Goal: Navigation & Orientation: Find specific page/section

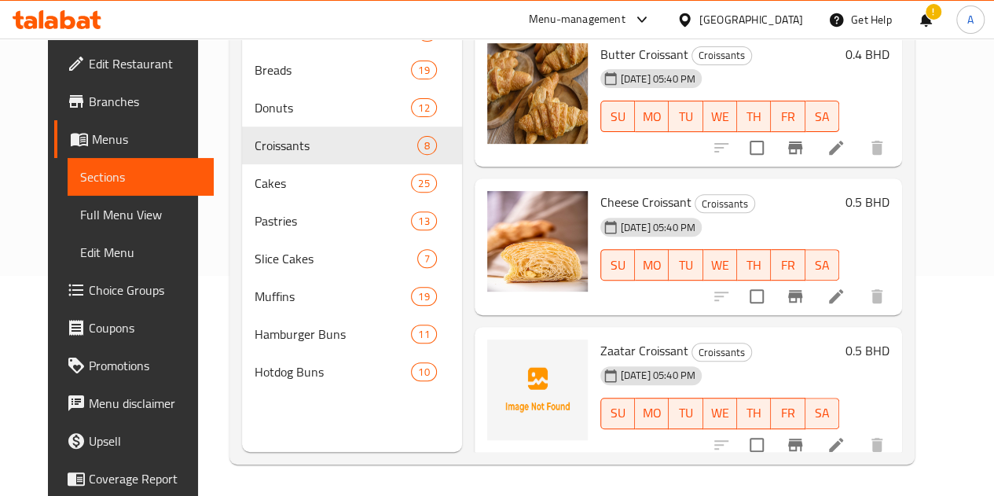
scroll to position [752, 0]
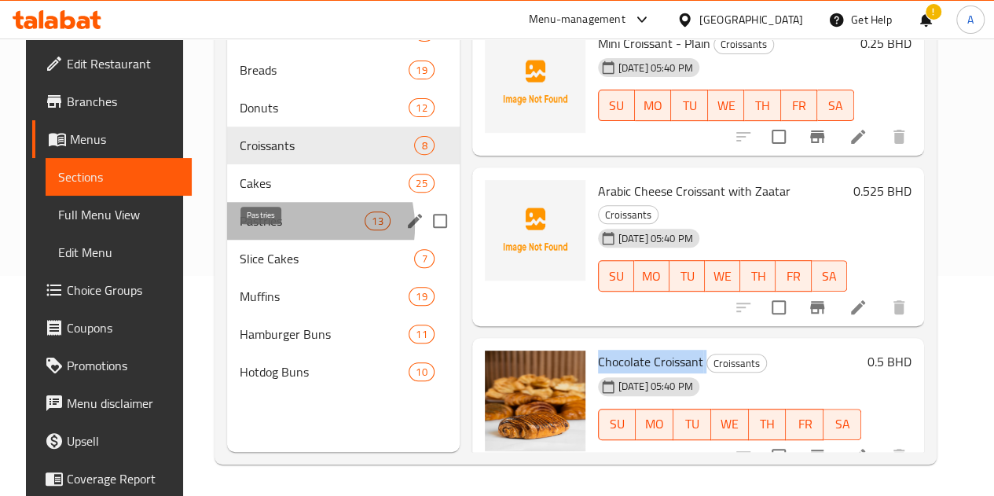
click at [274, 230] on span "Pastries" at bounding box center [302, 220] width 125 height 19
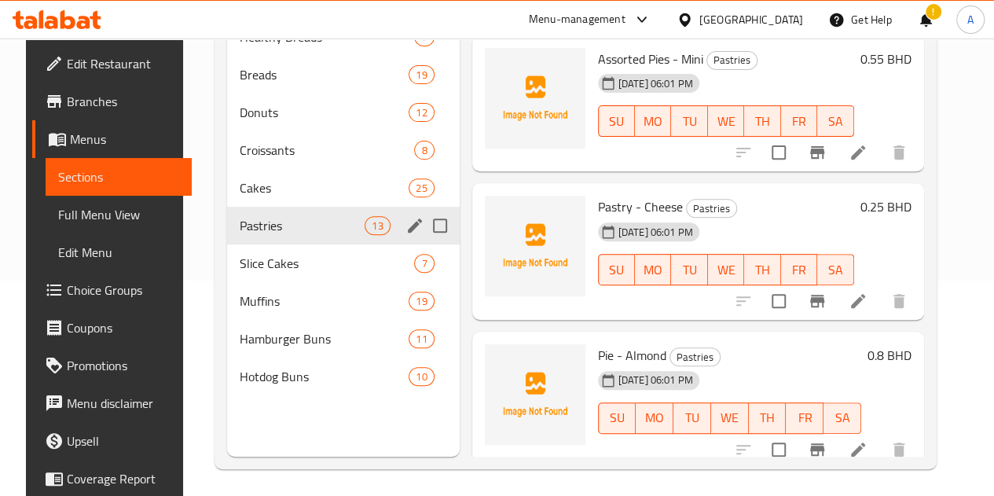
scroll to position [220, 0]
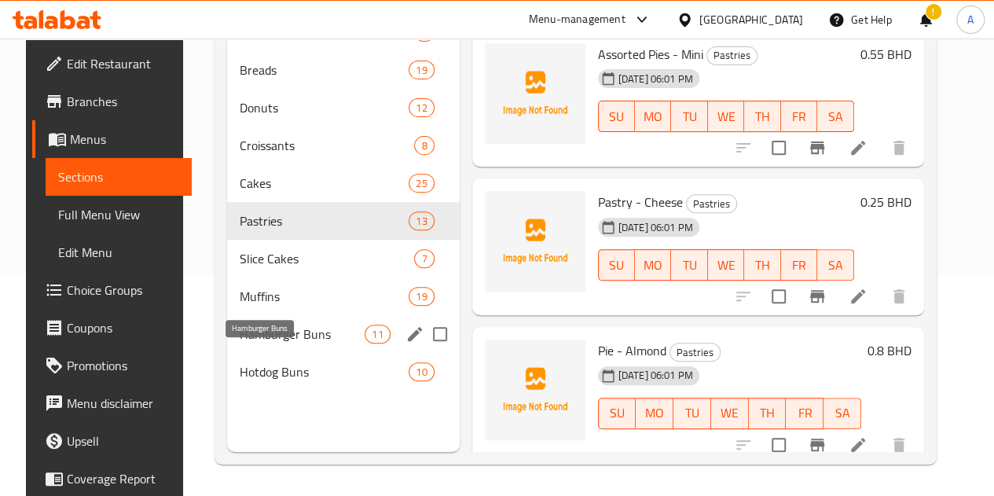
click at [258, 343] on span "Hamburger Buns" at bounding box center [302, 333] width 125 height 19
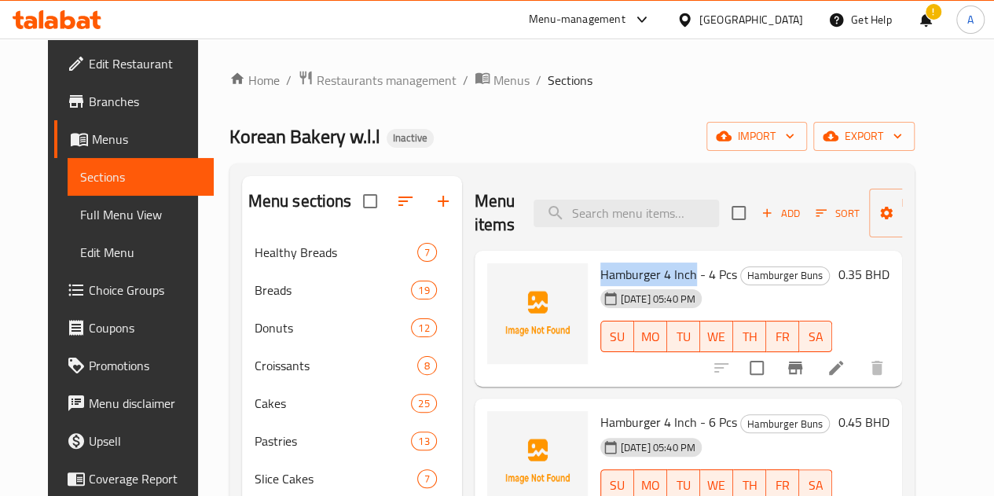
drag, startPoint x: 528, startPoint y: 277, endPoint x: 626, endPoint y: 276, distance: 98.2
click at [626, 276] on div "Hamburger 4 Inch - 4 Pcs Hamburger Buns [DATE] 05:40 PM SU MO TU WE TH FR SA" at bounding box center [716, 319] width 244 height 124
copy span "Hamburger 4 Inch"
drag, startPoint x: 670, startPoint y: 274, endPoint x: 539, endPoint y: 274, distance: 131.2
click at [594, 279] on div "Hamburger 4 Inch - 4 Pcs Hamburger Buns [DATE] 05:40 PM SU MO TU WE TH FR SA" at bounding box center [716, 319] width 244 height 124
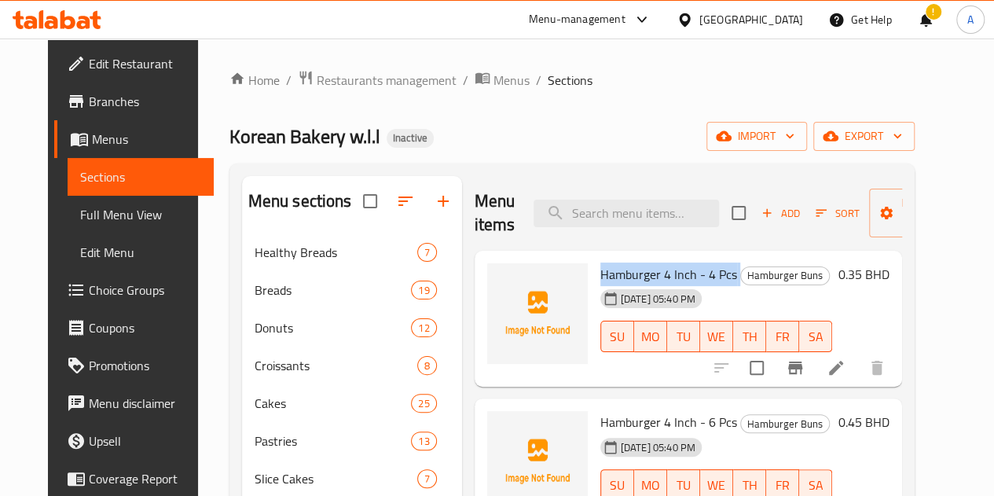
copy h6 "Hamburger 4 Inch - 4 Pcs"
click at [600, 269] on span "Hamburger 4 Inch - 4 Pcs" at bounding box center [668, 274] width 137 height 24
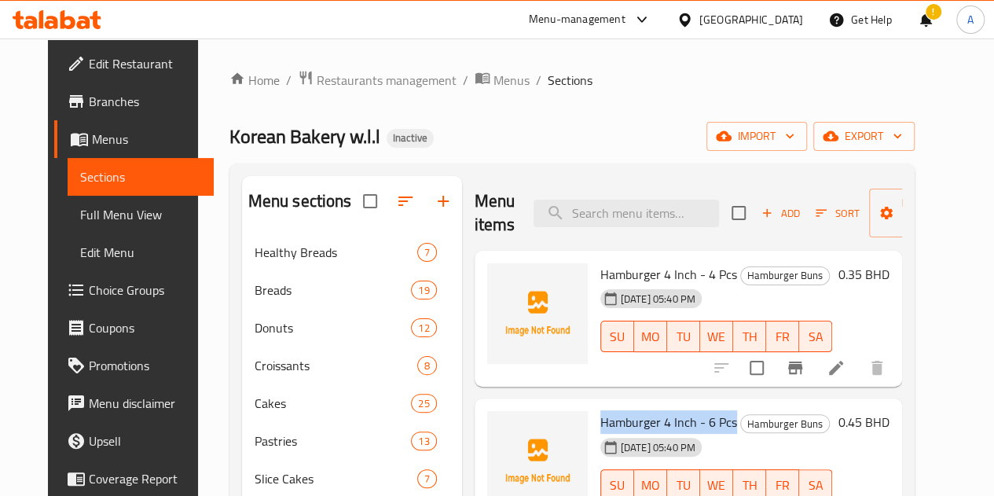
drag, startPoint x: 532, startPoint y: 423, endPoint x: 667, endPoint y: 406, distance: 136.1
click at [667, 406] on div "Hamburger 4 Inch - 6 Pcs Hamburger Buns [DATE] 05:40 PM SU MO TU WE TH FR SA" at bounding box center [716, 467] width 244 height 124
copy span "Hamburger 4 Inch - 6 Pcs"
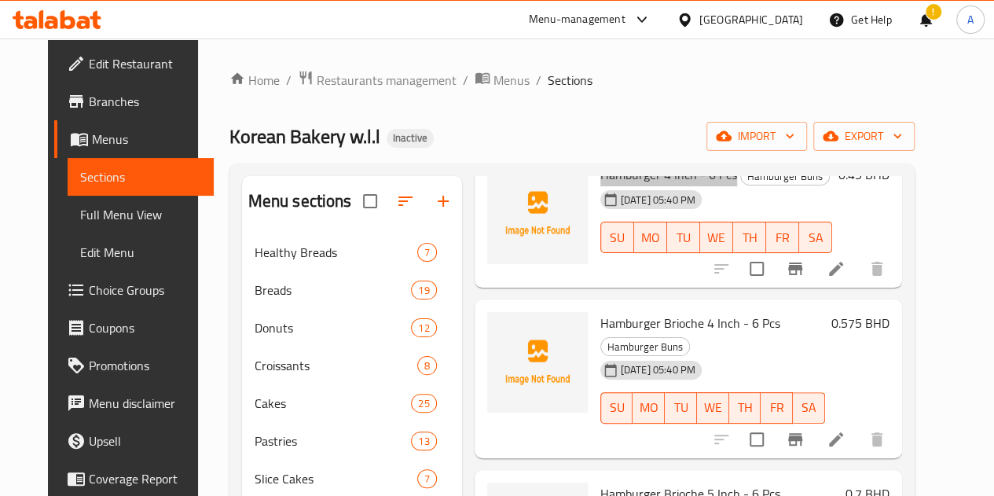
scroll to position [314, 0]
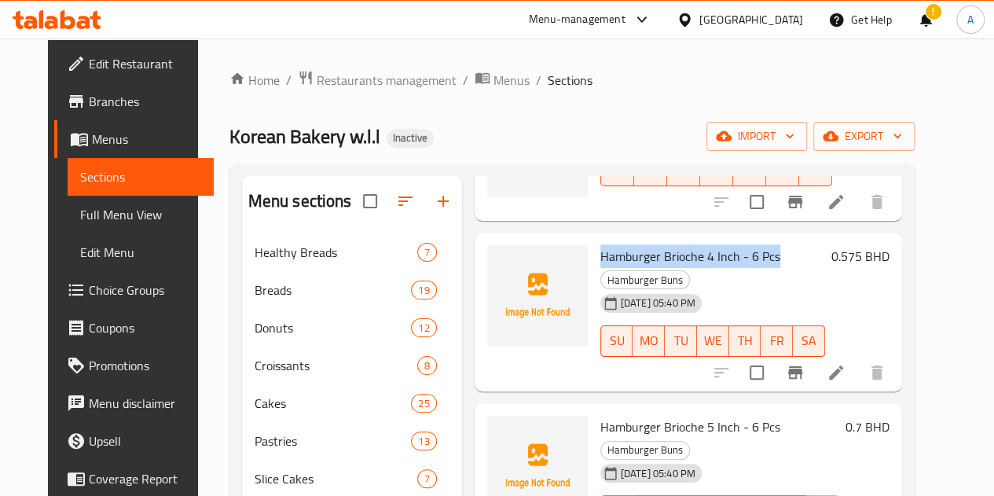
drag, startPoint x: 530, startPoint y: 258, endPoint x: 707, endPoint y: 254, distance: 177.6
click at [707, 254] on div "Hamburger Brioche 4 Inch - 6 Pcs Hamburger Buns [DATE] 05:40 PM SU MO TU WE TH …" at bounding box center [712, 312] width 237 height 146
copy span "Hamburger Brioche 4 Inch - 6 Pcs"
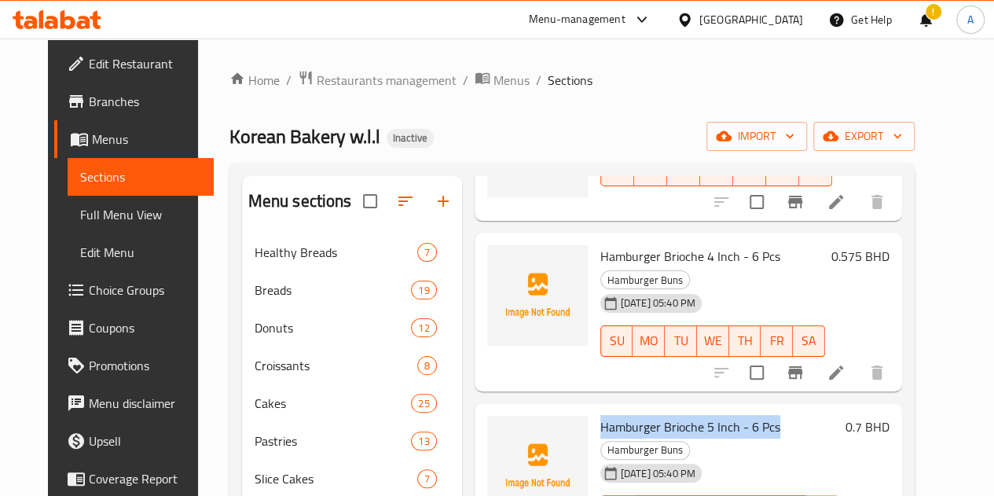
drag, startPoint x: 533, startPoint y: 405, endPoint x: 709, endPoint y: 396, distance: 176.2
click at [709, 416] on h6 "Hamburger Brioche 5 Inch - 6 Pcs Hamburger Buns" at bounding box center [719, 438] width 239 height 44
copy span "Hamburger Brioche 5 Inch - 6 Pcs"
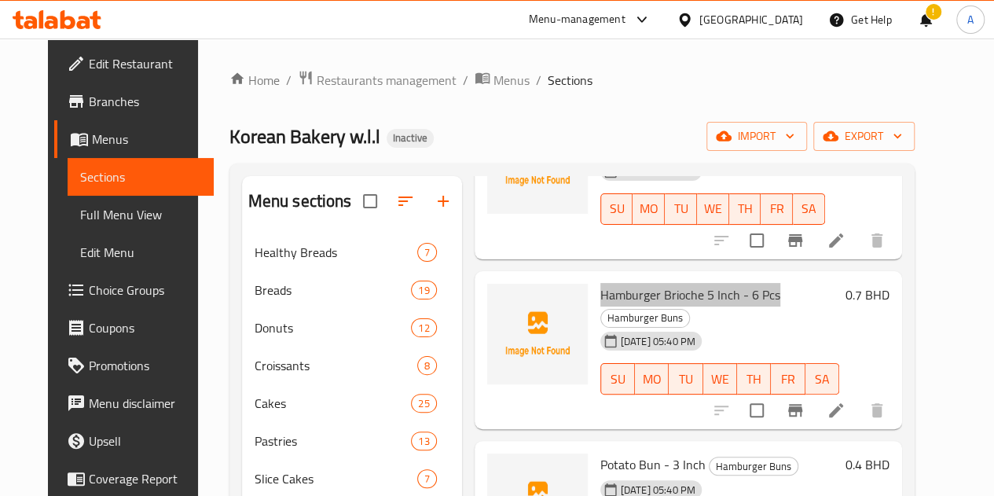
scroll to position [471, 0]
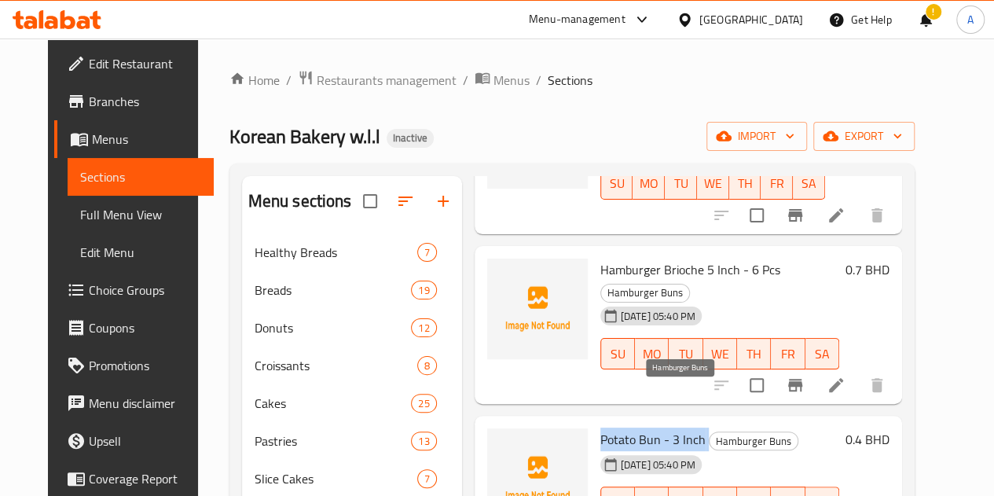
drag, startPoint x: 531, startPoint y: 400, endPoint x: 641, endPoint y: 394, distance: 110.1
click at [641, 422] on div "Potato Bun - 3 Inch Hamburger Buns [DATE] 05:40 PM SU MO TU WE TH FR SA" at bounding box center [719, 484] width 251 height 124
copy h6 "Potato Bun - 3 Inch"
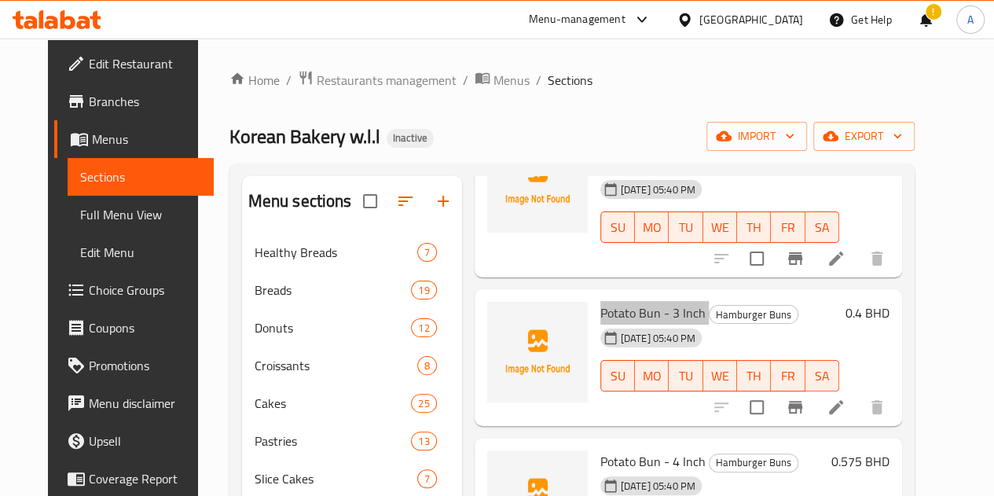
scroll to position [629, 0]
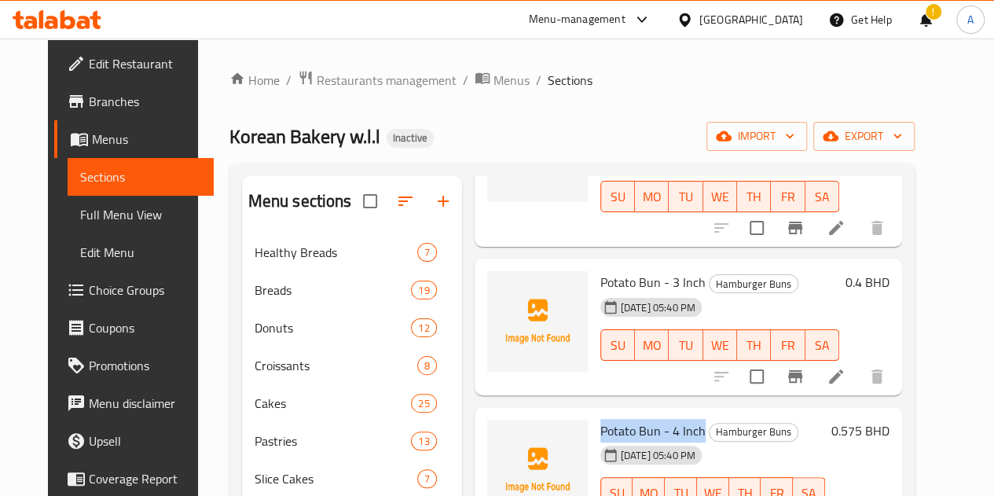
drag, startPoint x: 527, startPoint y: 384, endPoint x: 635, endPoint y: 390, distance: 107.8
click at [635, 413] on div "Potato Bun - 4 Inch Hamburger Buns [DATE] 05:40 PM SU MO TU WE TH FR SA" at bounding box center [712, 475] width 237 height 124
copy span "Potato Bun - 4 Inch"
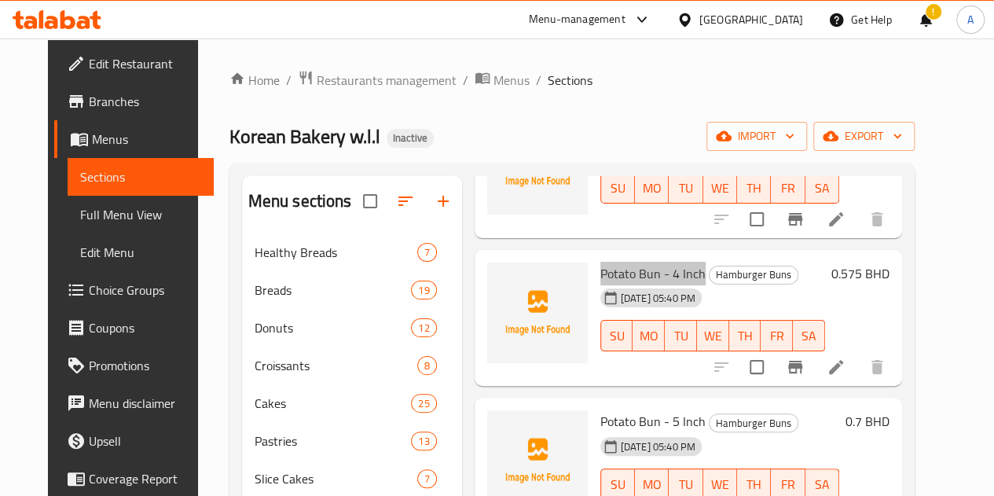
scroll to position [864, 0]
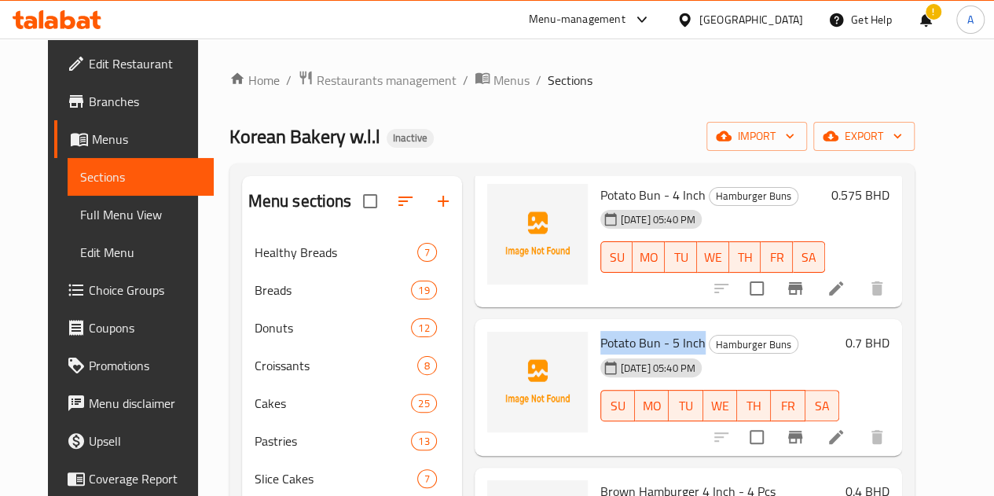
drag, startPoint x: 536, startPoint y: 295, endPoint x: 634, endPoint y: 274, distance: 100.5
click at [634, 274] on div "Menu items Add Sort Manage items Hamburger 4 Inch - 4 Pcs Hamburger Buns [DATE]…" at bounding box center [682, 424] width 440 height 496
copy span "Potato Bun - 5 Inch"
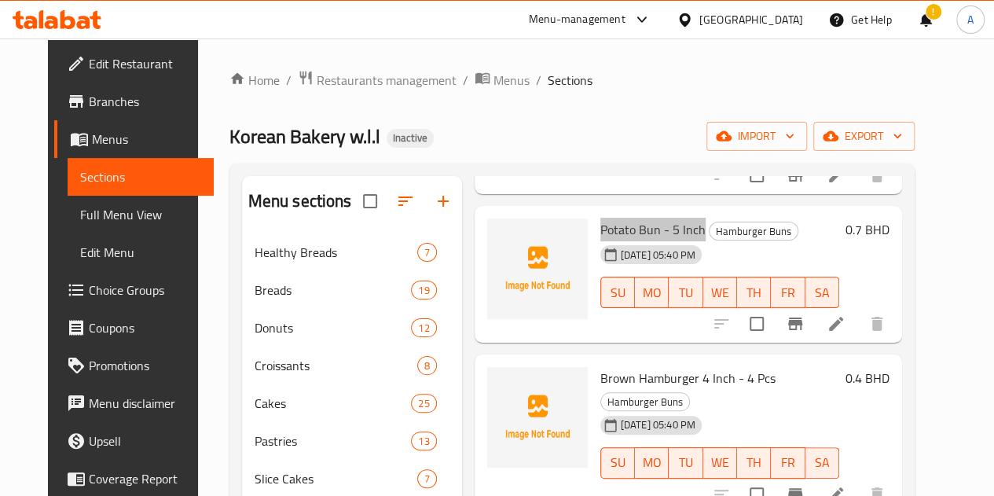
scroll to position [1100, 0]
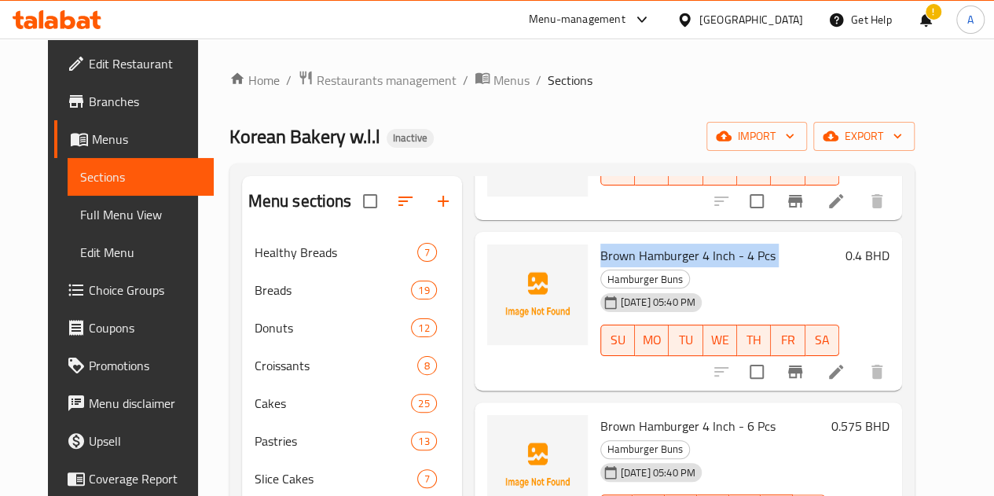
drag, startPoint x: 534, startPoint y: 203, endPoint x: 728, endPoint y: 192, distance: 194.4
click at [728, 232] on div "Brown Hamburger 4 Inch - 4 Pcs Hamburger Buns [DATE] 05:40 PM SU MO TU WE TH FR…" at bounding box center [688, 311] width 427 height 159
copy h6 "Brown Hamburger 4 Inch - 4 Pcs"
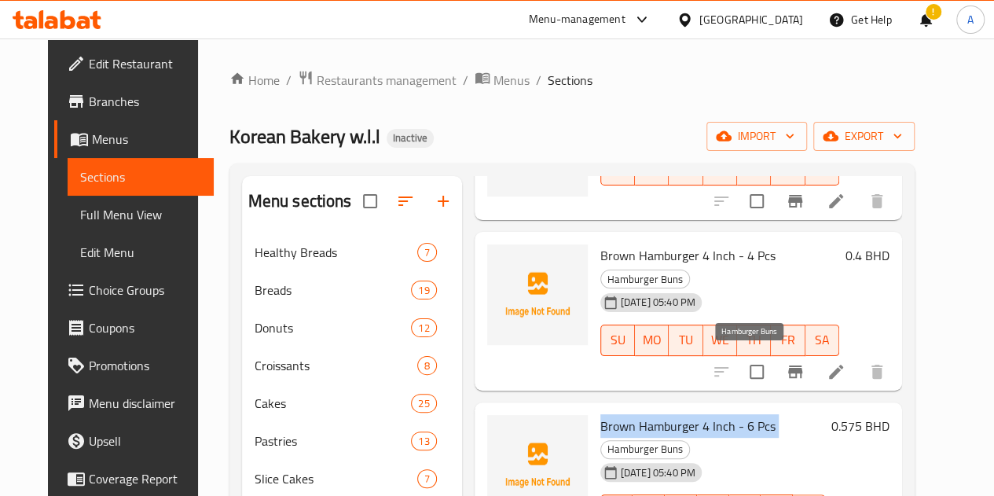
drag, startPoint x: 531, startPoint y: 355, endPoint x: 709, endPoint y: 357, distance: 178.4
click at [709, 409] on div "Brown Hamburger 4 Inch - 6 Pcs Hamburger Buns [DATE] 05:40 PM SU MO TU WE TH FR…" at bounding box center [712, 482] width 237 height 146
copy h6 "Brown Hamburger 4 Inch - 6 Pcs"
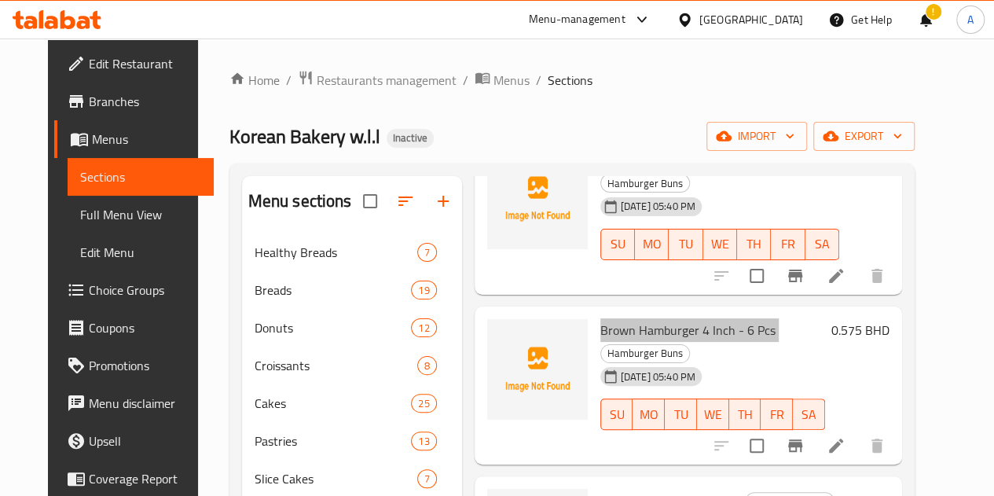
scroll to position [1197, 0]
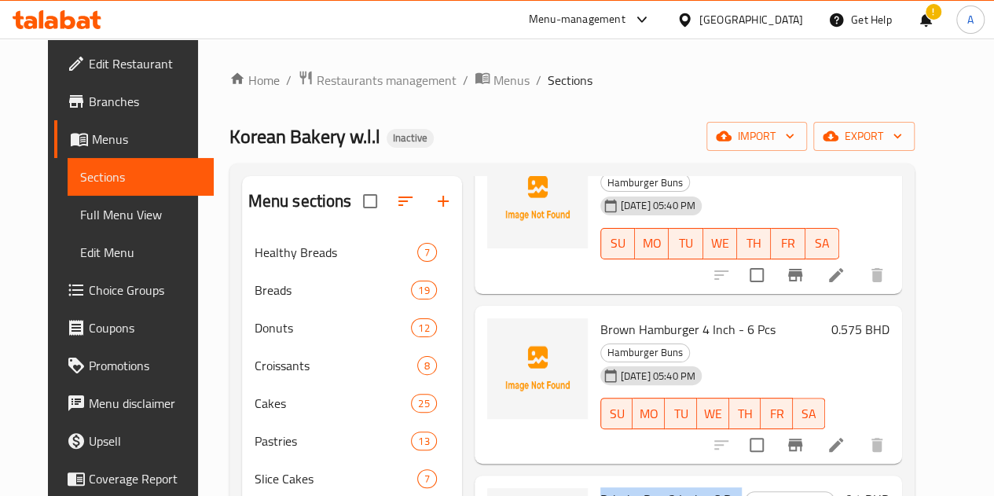
drag, startPoint x: 544, startPoint y: 412, endPoint x: 669, endPoint y: 418, distance: 125.8
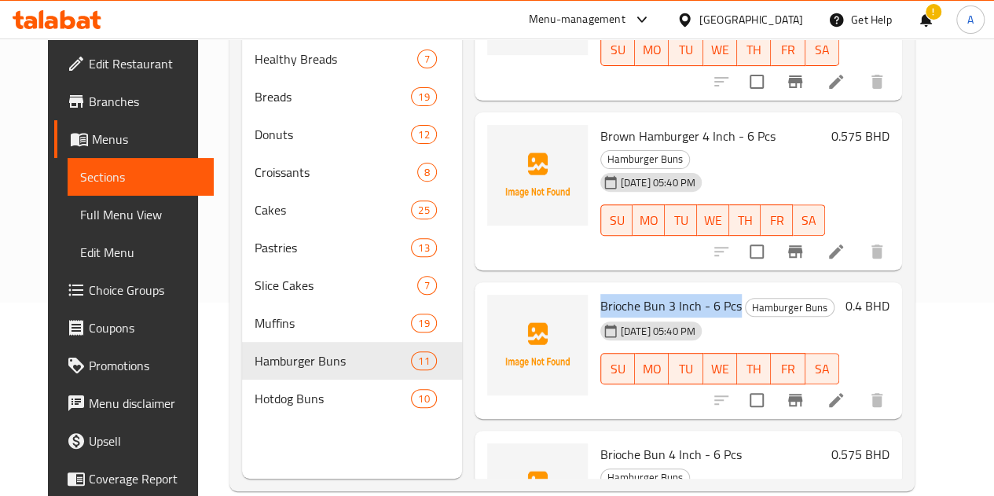
scroll to position [141, 0]
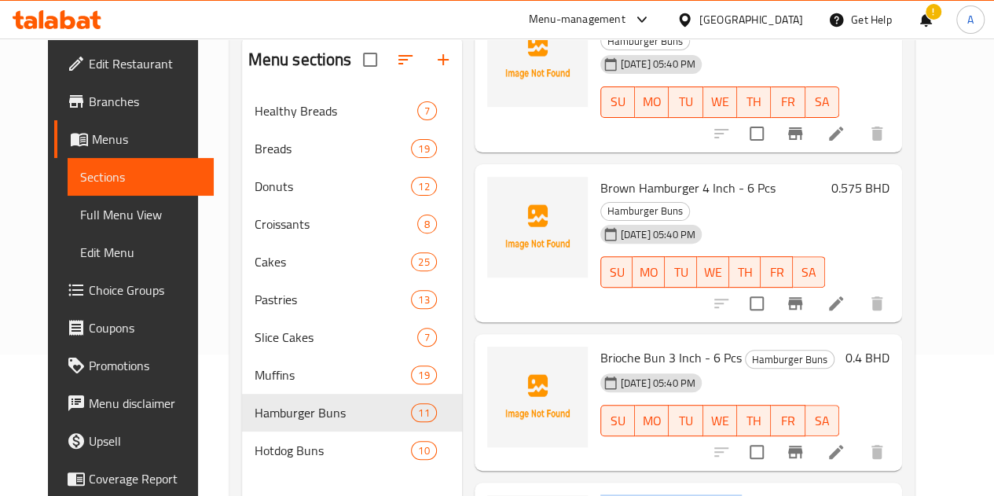
drag, startPoint x: 533, startPoint y: 414, endPoint x: 671, endPoint y: 415, distance: 138.3
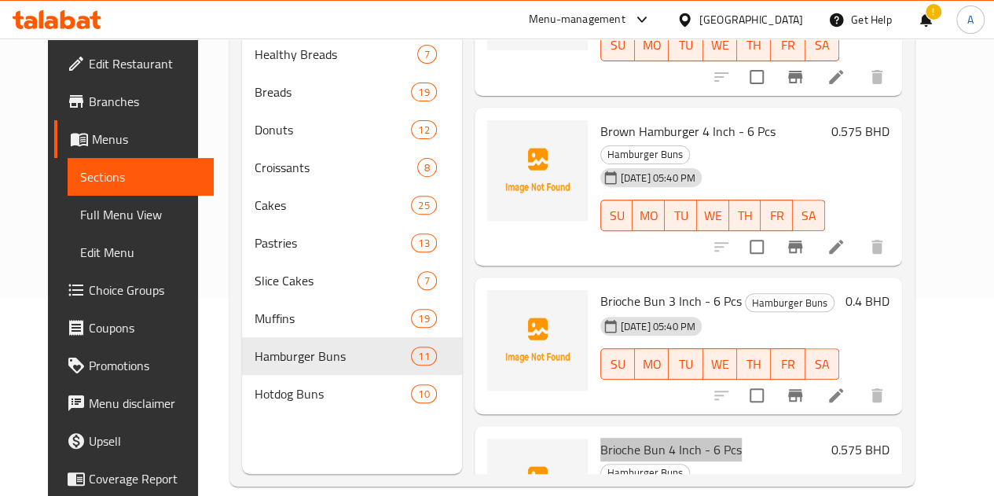
scroll to position [220, 0]
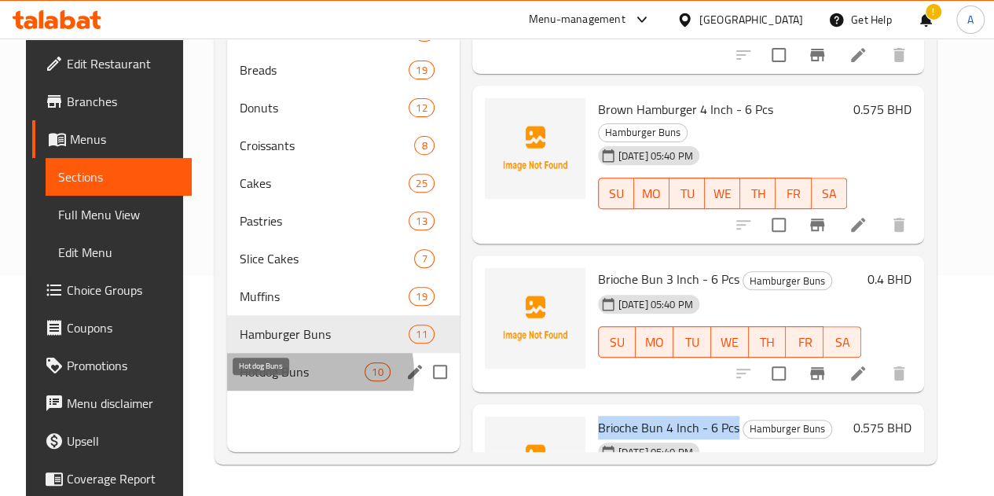
drag, startPoint x: 255, startPoint y: 398, endPoint x: 297, endPoint y: 387, distance: 44.0
click at [255, 381] on span "Hotdog Buns" at bounding box center [302, 371] width 125 height 19
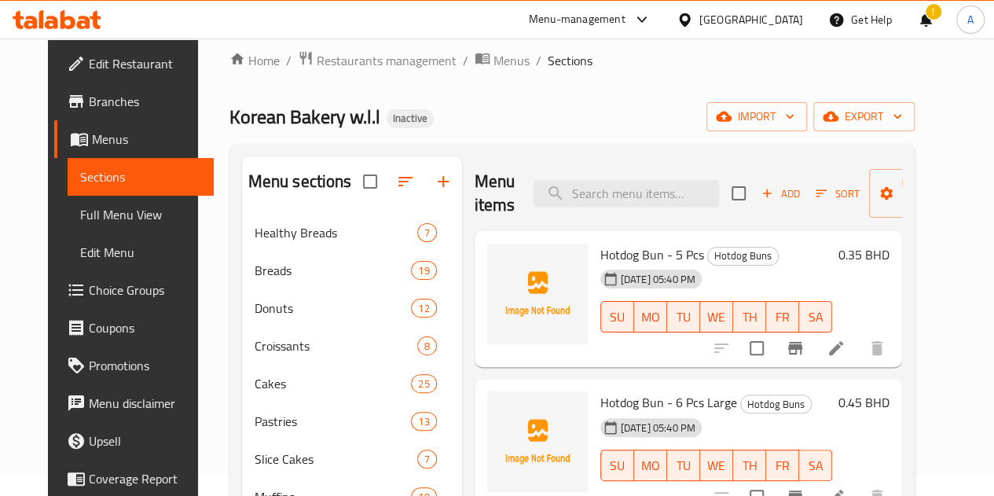
scroll to position [17, 0]
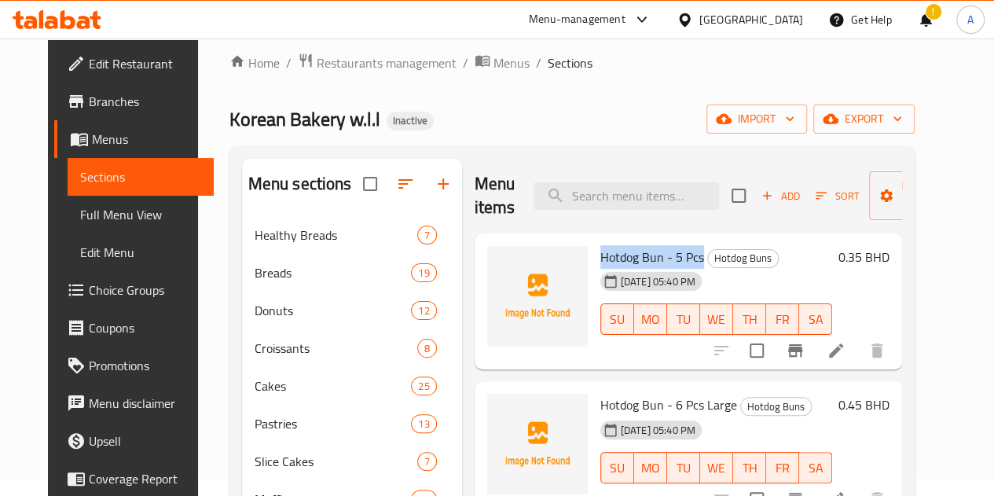
drag, startPoint x: 536, startPoint y: 255, endPoint x: 636, endPoint y: 250, distance: 100.7
click at [636, 250] on h6 "Hotdog Bun - 5 Pcs Hotdog Buns" at bounding box center [716, 257] width 232 height 22
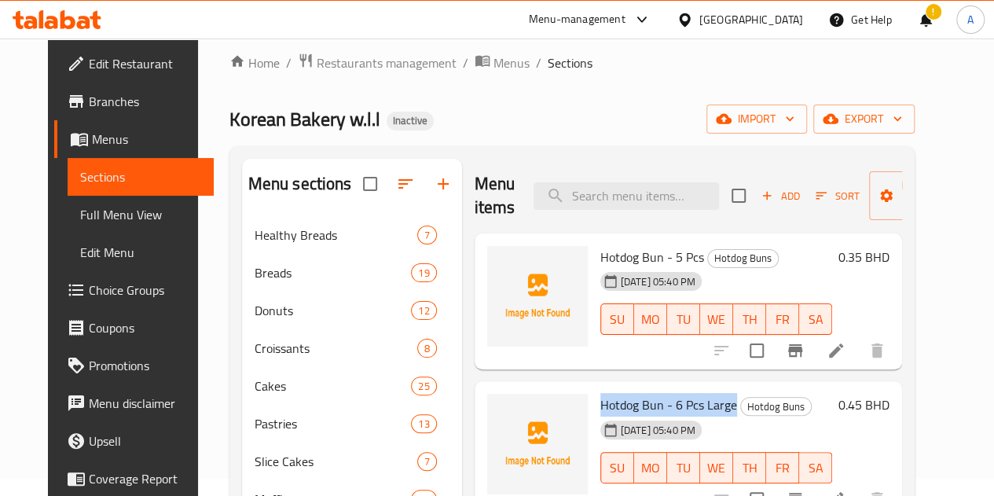
drag, startPoint x: 534, startPoint y: 406, endPoint x: 665, endPoint y: 400, distance: 131.4
click at [665, 400] on span "Hotdog Bun - 6 Pcs Large" at bounding box center [668, 405] width 137 height 24
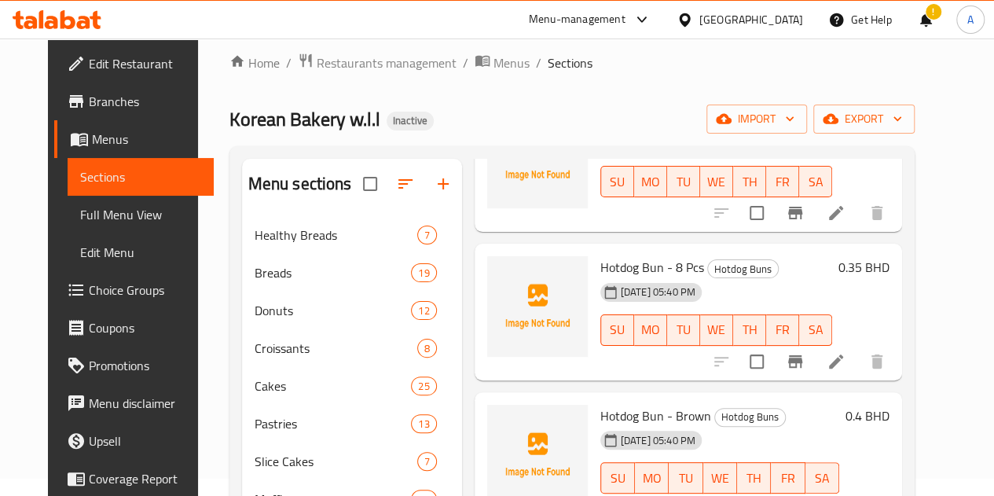
scroll to position [314, 0]
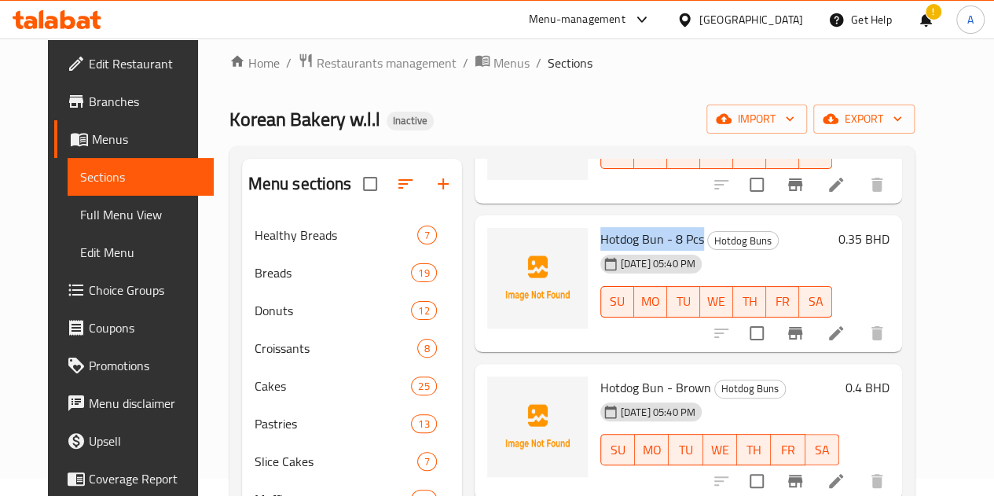
drag, startPoint x: 532, startPoint y: 238, endPoint x: 635, endPoint y: 244, distance: 103.1
click at [635, 244] on div "Hotdog Bun - 8 Pcs Hotdog Buns [DATE] 05:40 PM SU MO TU WE TH FR SA" at bounding box center [716, 284] width 244 height 124
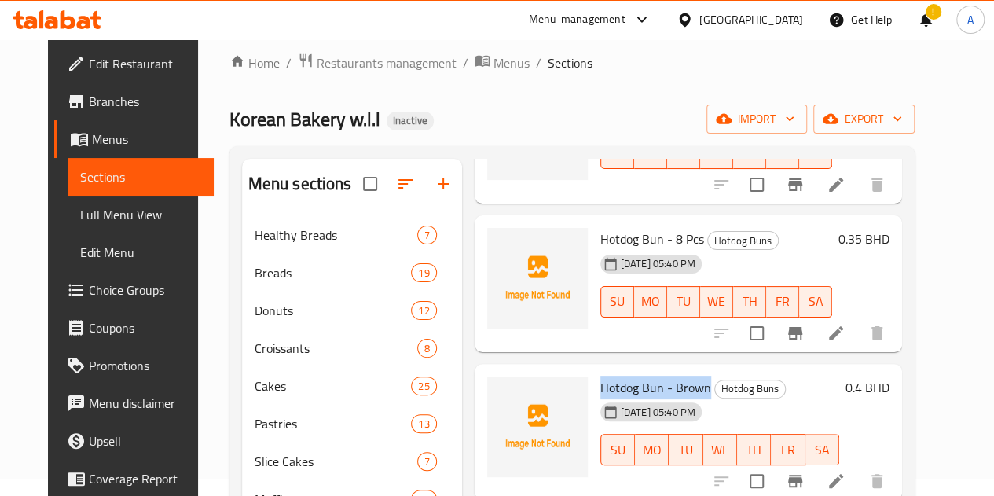
drag, startPoint x: 535, startPoint y: 386, endPoint x: 640, endPoint y: 383, distance: 104.5
click at [640, 383] on span "Hotdog Bun - Brown" at bounding box center [655, 388] width 111 height 24
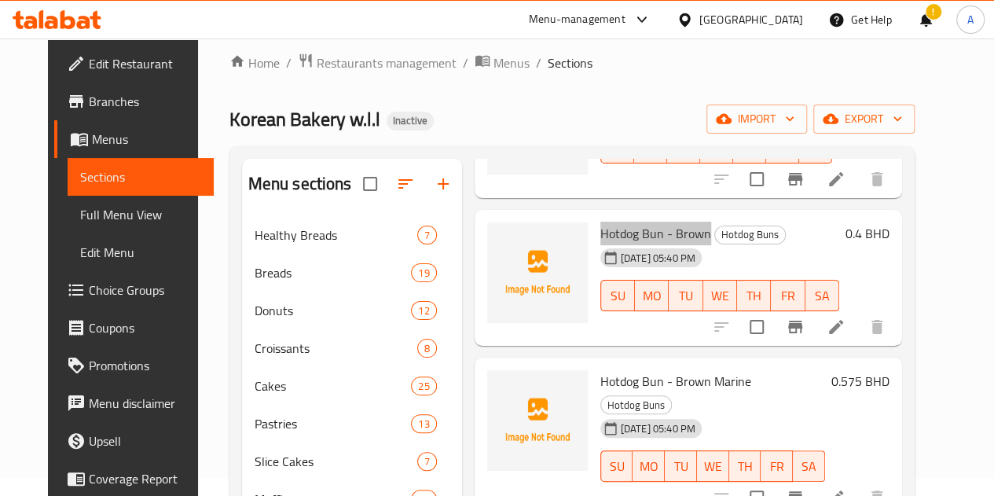
scroll to position [471, 0]
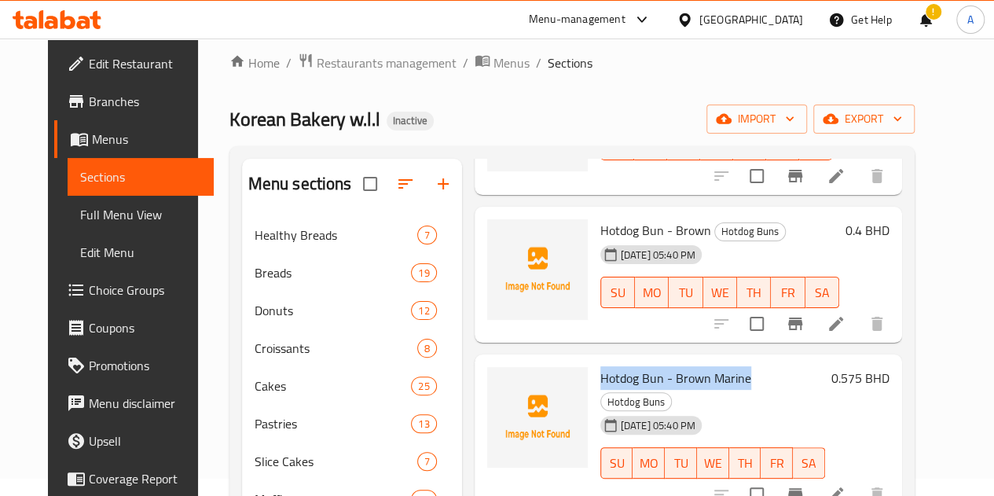
drag, startPoint x: 533, startPoint y: 373, endPoint x: 682, endPoint y: 379, distance: 149.4
click at [682, 379] on h6 "Hotdog Bun - Brown Marine Hotdog Buns" at bounding box center [712, 389] width 225 height 44
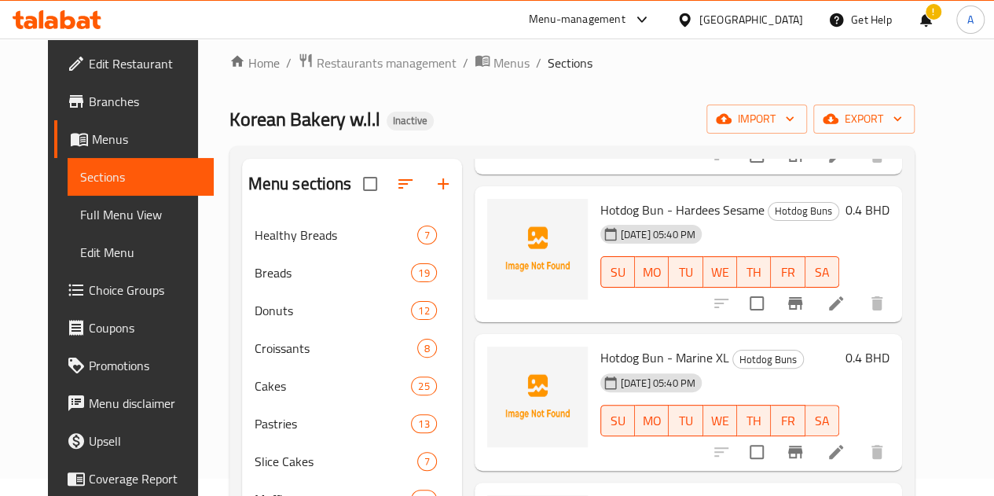
scroll to position [786, 0]
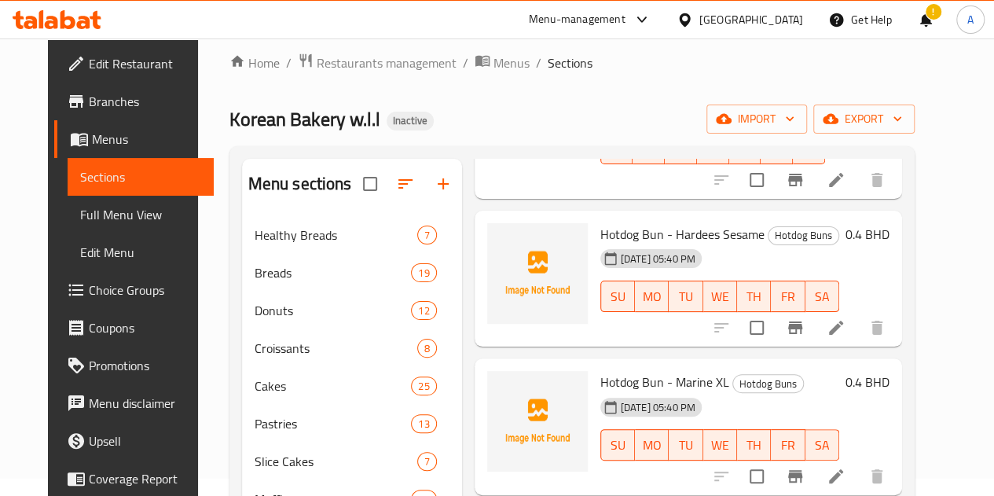
click at [614, 222] on span "Hotdog Bun - Hardees Sesame" at bounding box center [682, 234] width 164 height 24
drag, startPoint x: 531, startPoint y: 358, endPoint x: 661, endPoint y: 359, distance: 129.6
click at [661, 365] on div "Hotdog Bun - Marine XL Hotdog Buns [DATE] 05:40 PM SU MO TU WE TH FR SA" at bounding box center [719, 427] width 251 height 124
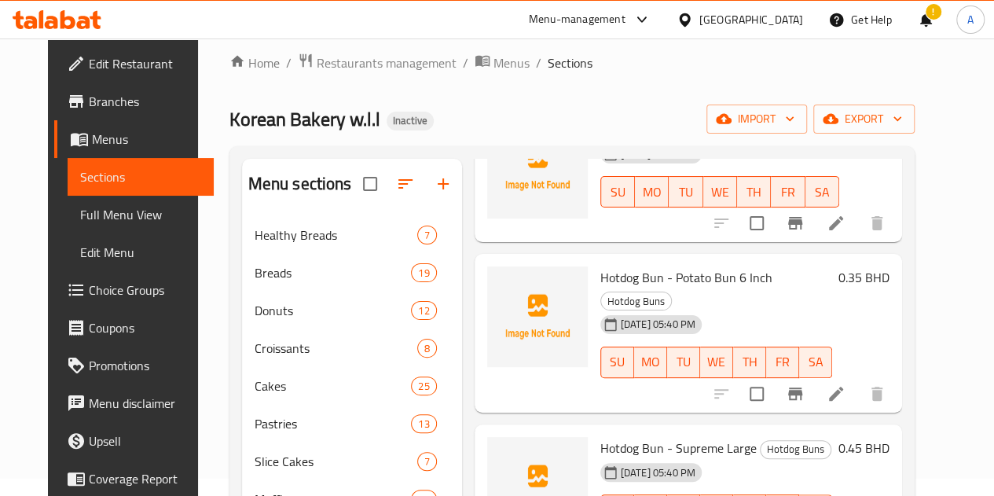
scroll to position [1048, 0]
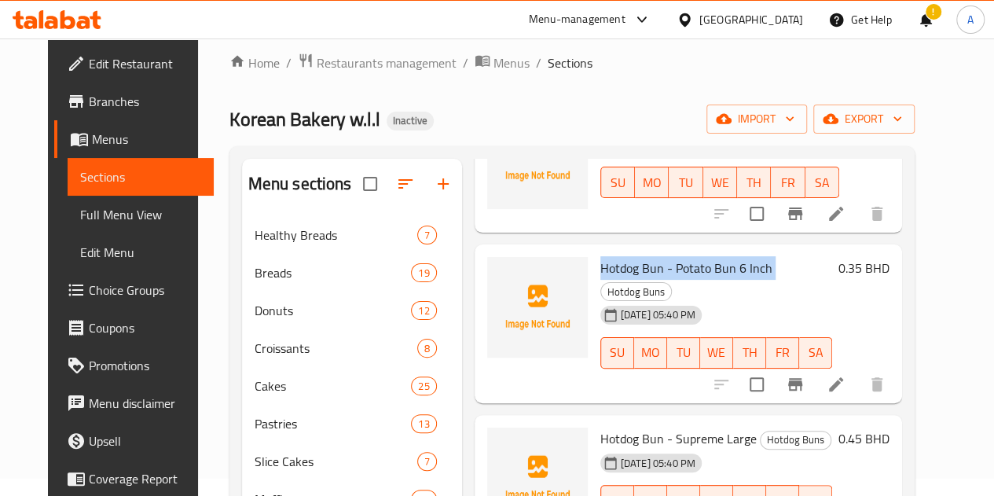
drag, startPoint x: 530, startPoint y: 240, endPoint x: 709, endPoint y: 229, distance: 179.5
click at [709, 251] on div "Hotdog Bun - Potato Bun 6 Inch Hotdog Buns [DATE] 05:40 PM SU MO TU WE TH FR SA" at bounding box center [716, 324] width 244 height 146
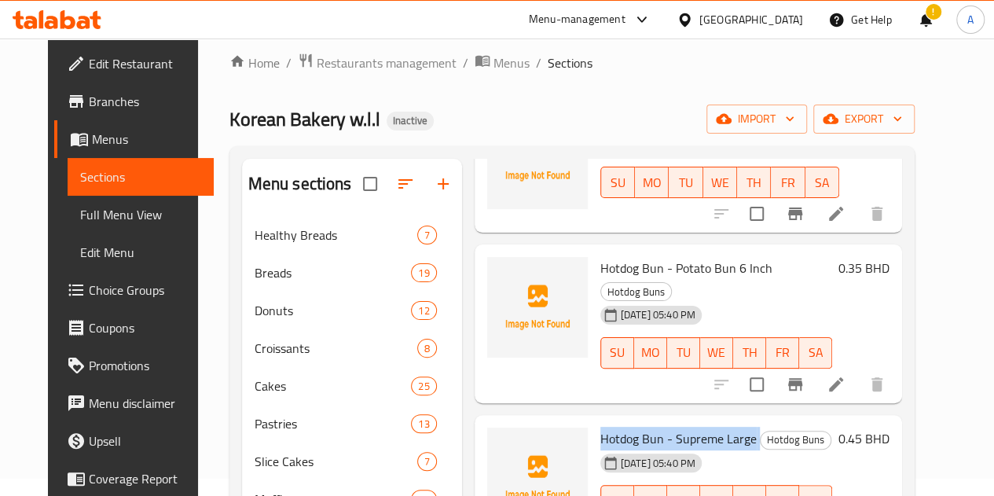
drag, startPoint x: 532, startPoint y: 393, endPoint x: 705, endPoint y: 373, distance: 174.0
click at [687, 421] on div "Hotdog Bun - Supreme Large Hotdog Buns [DATE] 05:40 PM SU MO TU WE TH FR SA" at bounding box center [716, 483] width 244 height 124
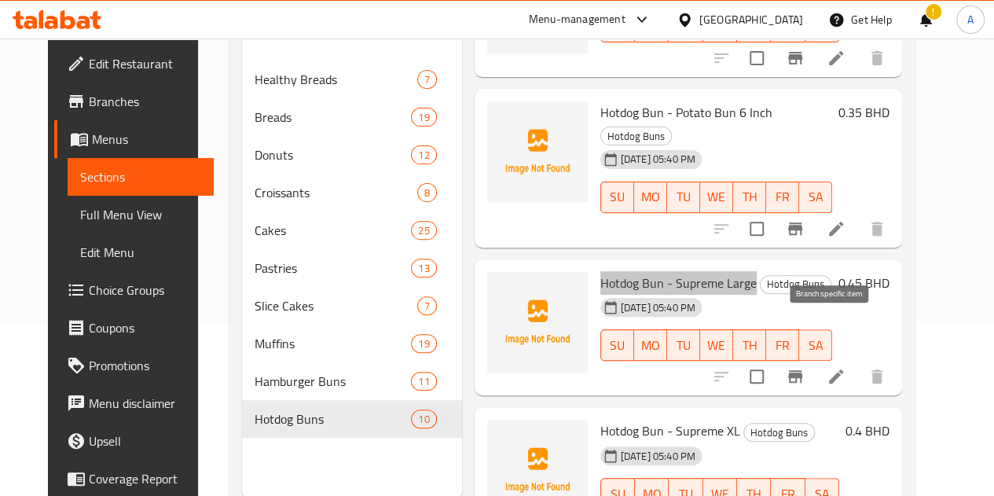
scroll to position [174, 0]
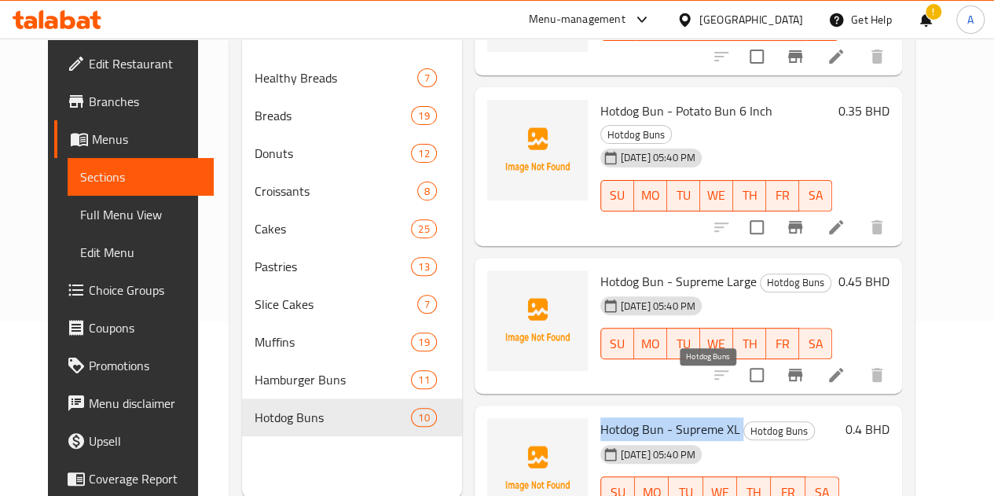
drag, startPoint x: 534, startPoint y: 379, endPoint x: 680, endPoint y: 381, distance: 146.2
click at [680, 418] on h6 "Hotdog Bun - Supreme XL Hotdog Buns" at bounding box center [719, 429] width 239 height 22
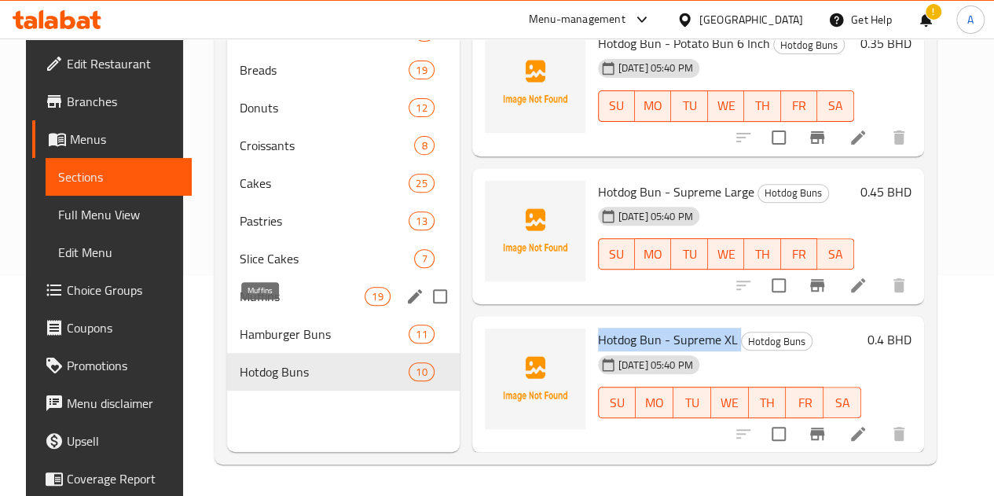
click at [276, 306] on span "Muffins" at bounding box center [302, 296] width 125 height 19
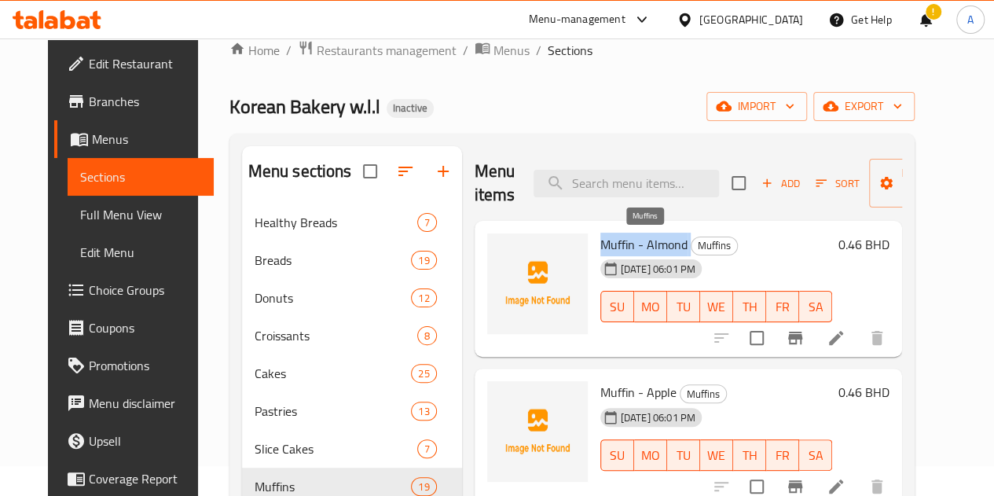
drag, startPoint x: 536, startPoint y: 235, endPoint x: 626, endPoint y: 237, distance: 90.4
click at [626, 237] on h6 "Muffin - [PERSON_NAME]" at bounding box center [716, 244] width 232 height 22
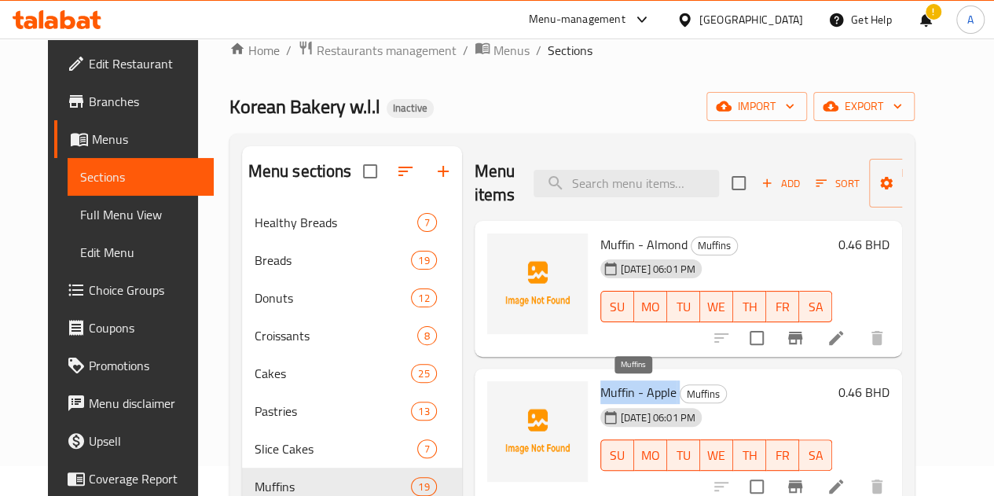
drag, startPoint x: 536, startPoint y: 387, endPoint x: 619, endPoint y: 395, distance: 83.7
click at [619, 395] on h6 "Muffin - Apple Muffins" at bounding box center [716, 392] width 232 height 22
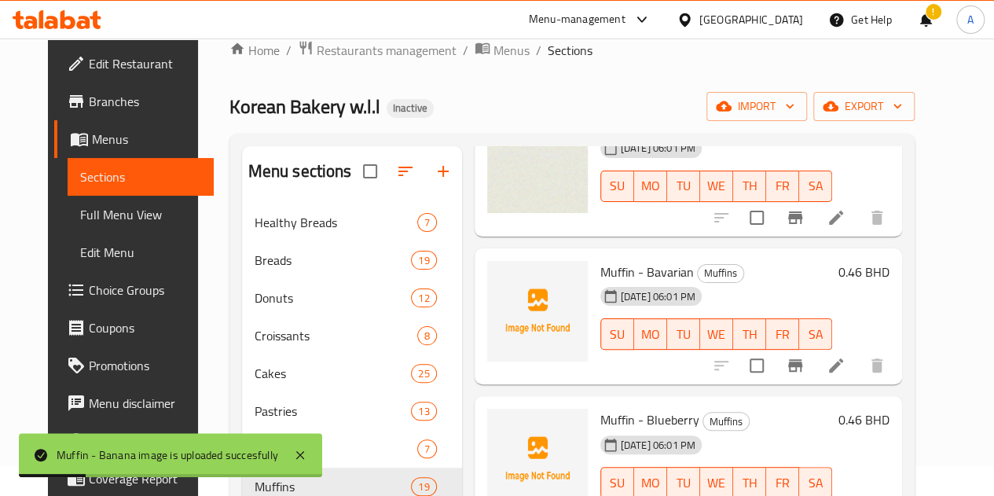
scroll to position [471, 0]
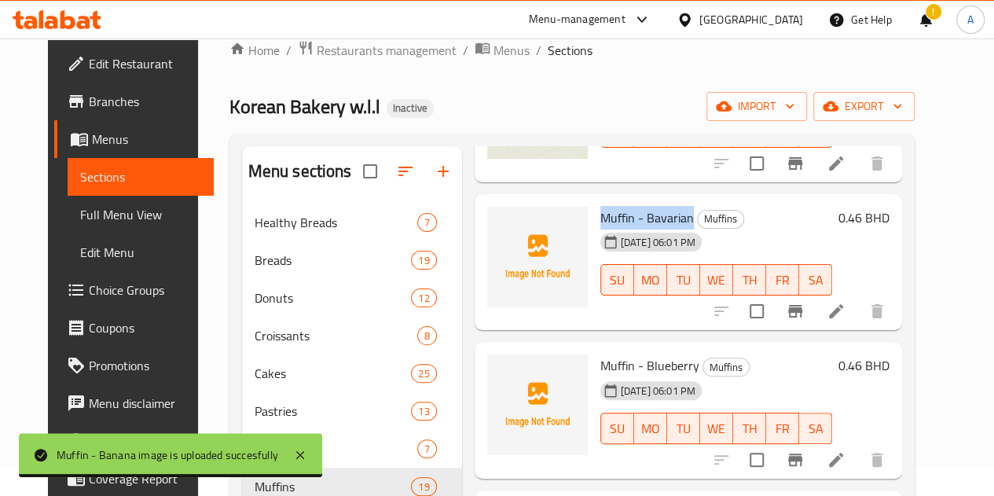
drag, startPoint x: 533, startPoint y: 219, endPoint x: 624, endPoint y: 208, distance: 91.8
click at [624, 208] on span "Muffin - Bavarian" at bounding box center [646, 218] width 93 height 24
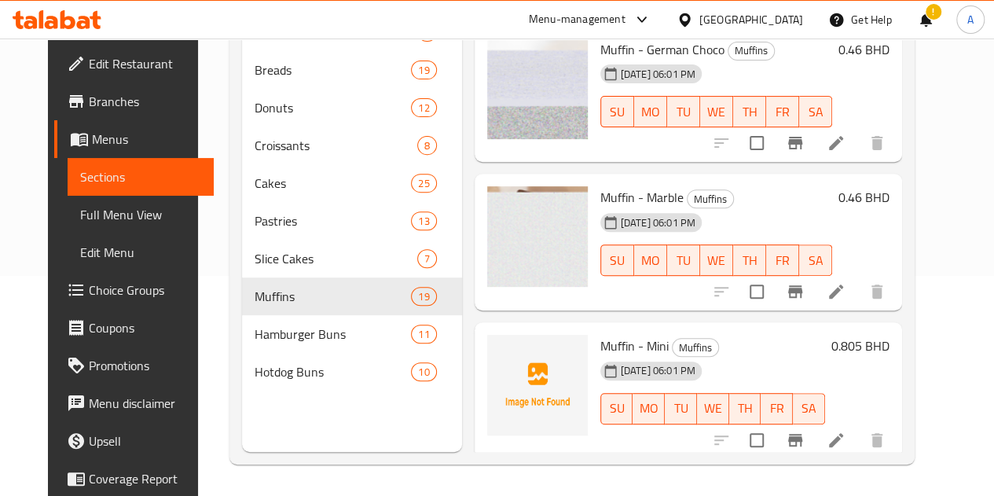
scroll to position [1644, 0]
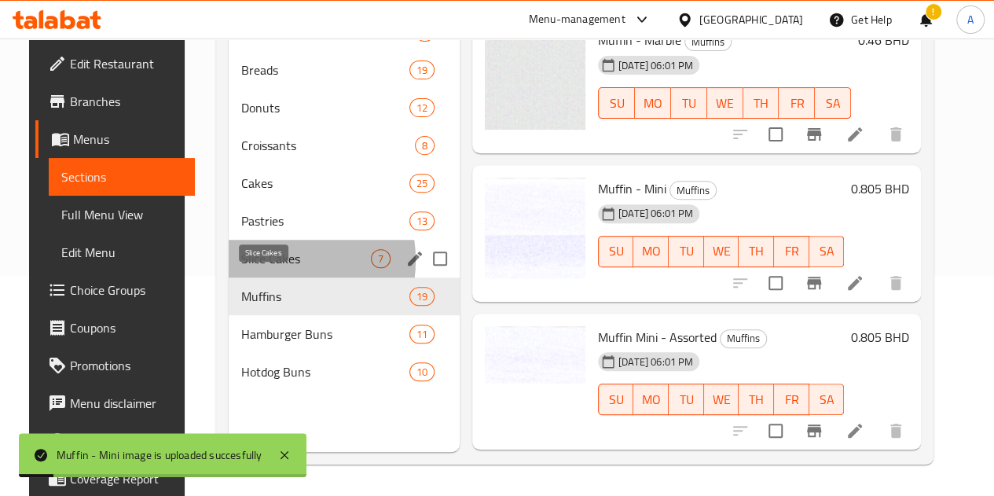
click at [253, 268] on span "Slice Cakes" at bounding box center [306, 258] width 130 height 19
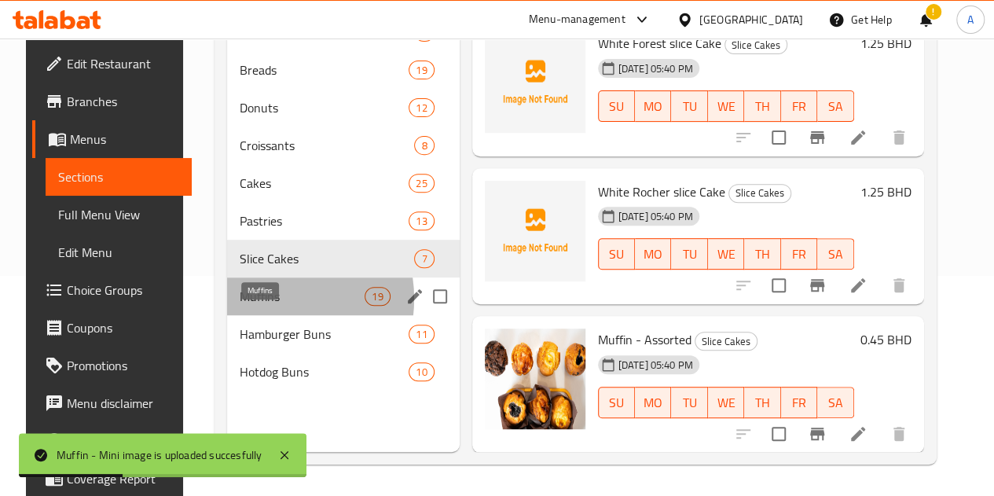
click at [247, 306] on span "Muffins" at bounding box center [302, 296] width 125 height 19
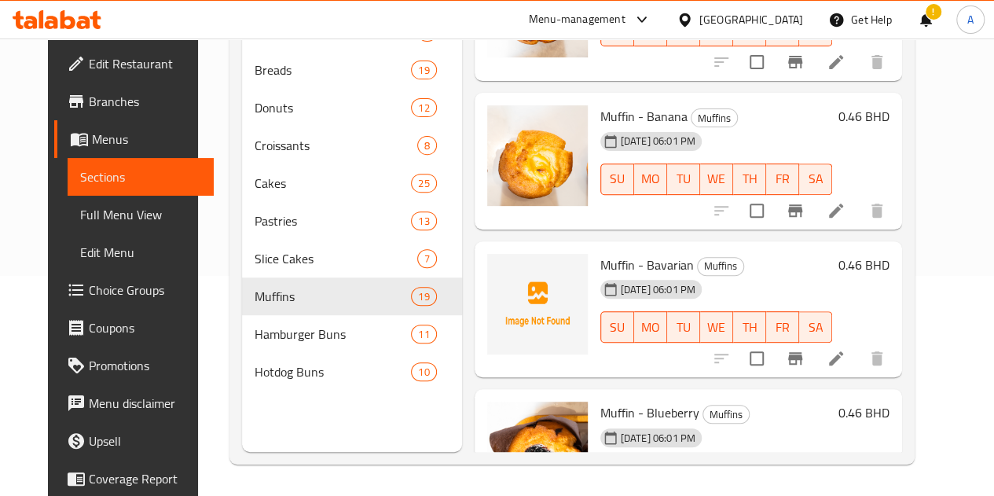
scroll to position [254, 0]
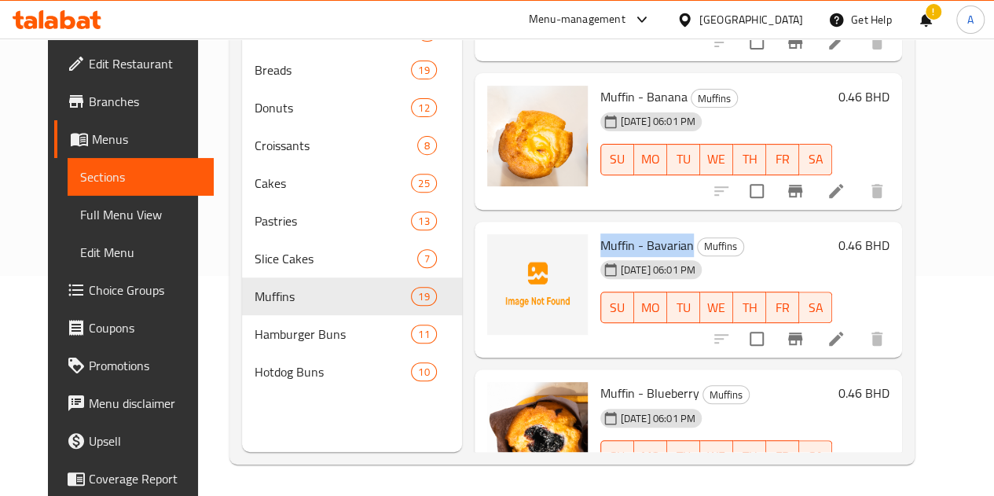
drag, startPoint x: 537, startPoint y: 243, endPoint x: 624, endPoint y: 236, distance: 87.5
click at [624, 236] on span "Muffin - Bavarian" at bounding box center [646, 245] width 93 height 24
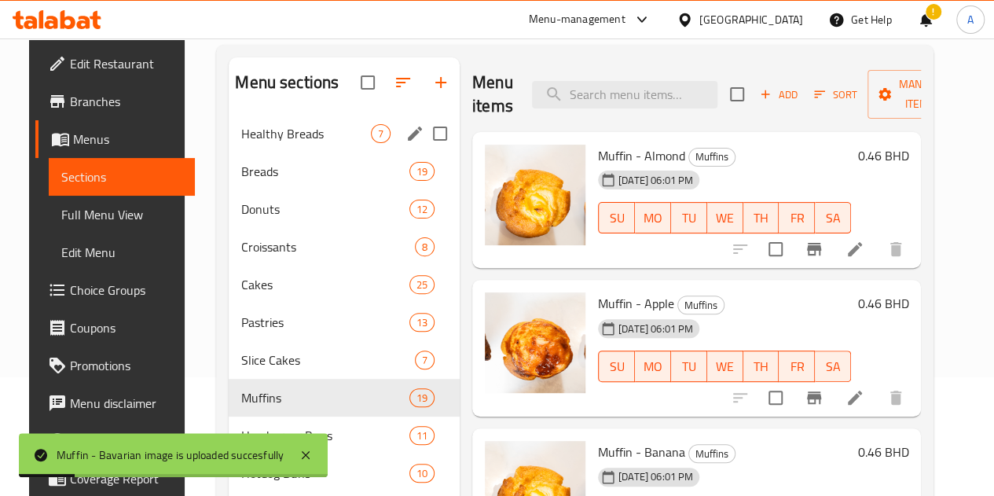
scroll to position [141, 0]
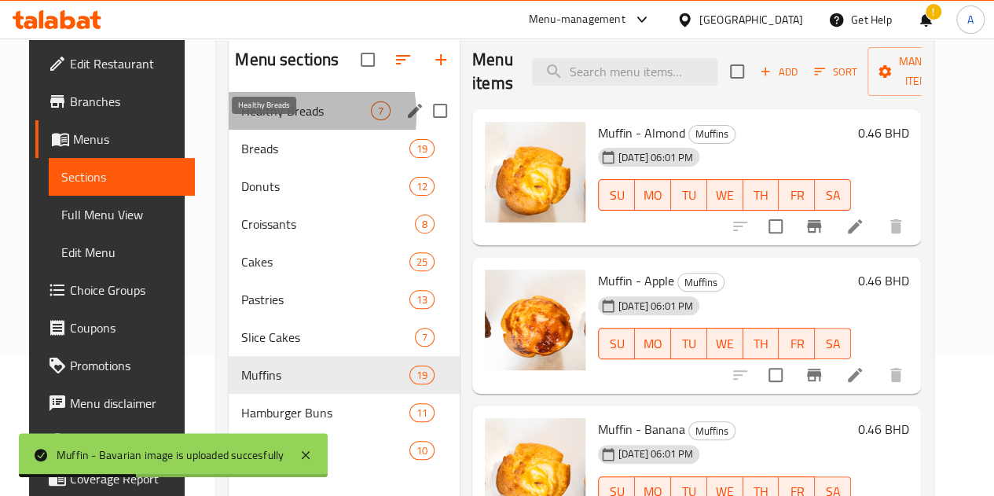
click at [267, 120] on span "Healthy Breads" at bounding box center [306, 110] width 130 height 19
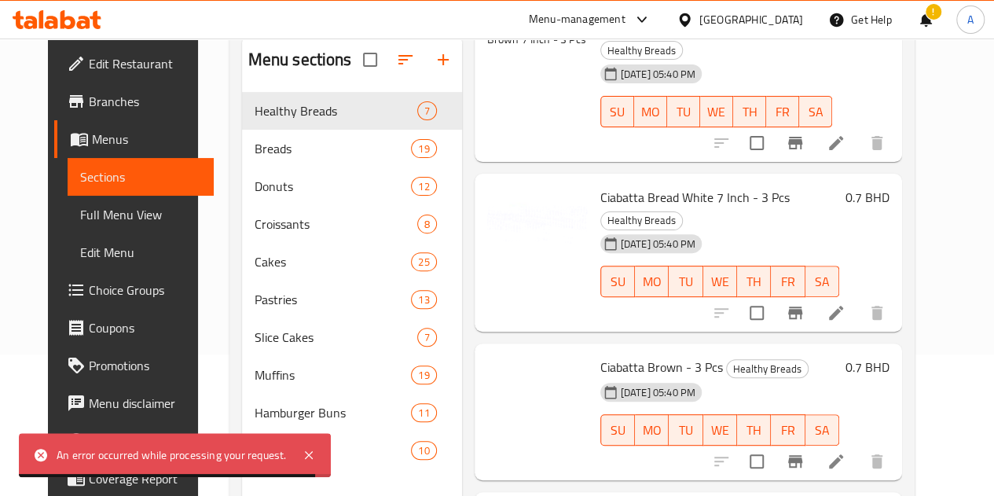
scroll to position [596, 0]
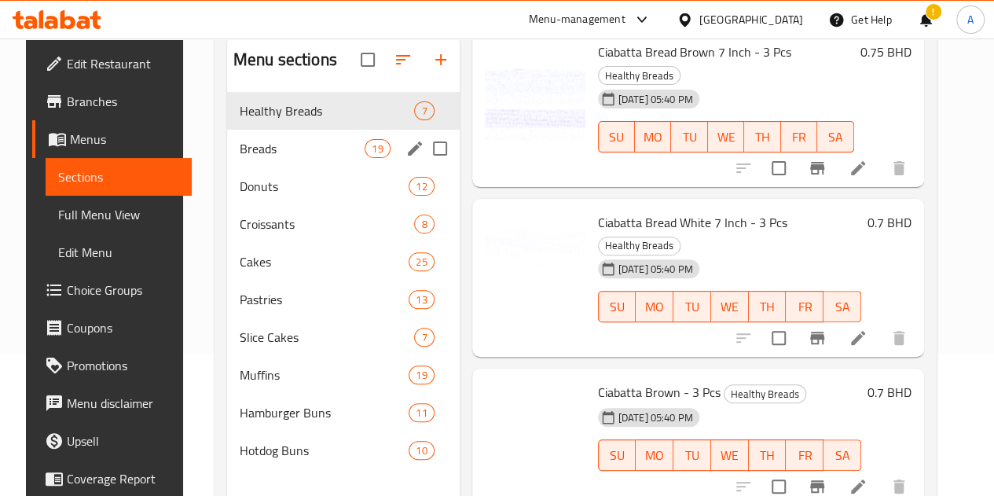
click at [255, 160] on div "Breads 19" at bounding box center [343, 149] width 233 height 38
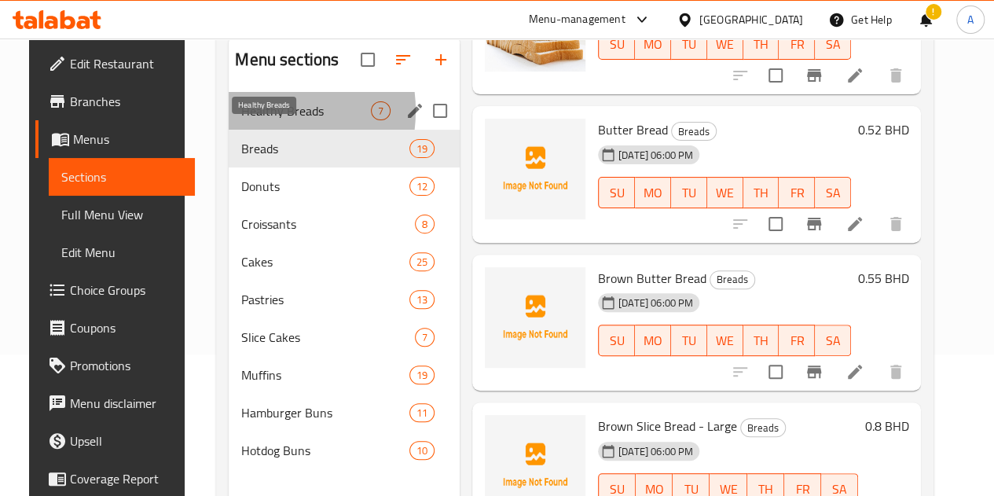
click at [248, 120] on span "Healthy Breads" at bounding box center [306, 110] width 130 height 19
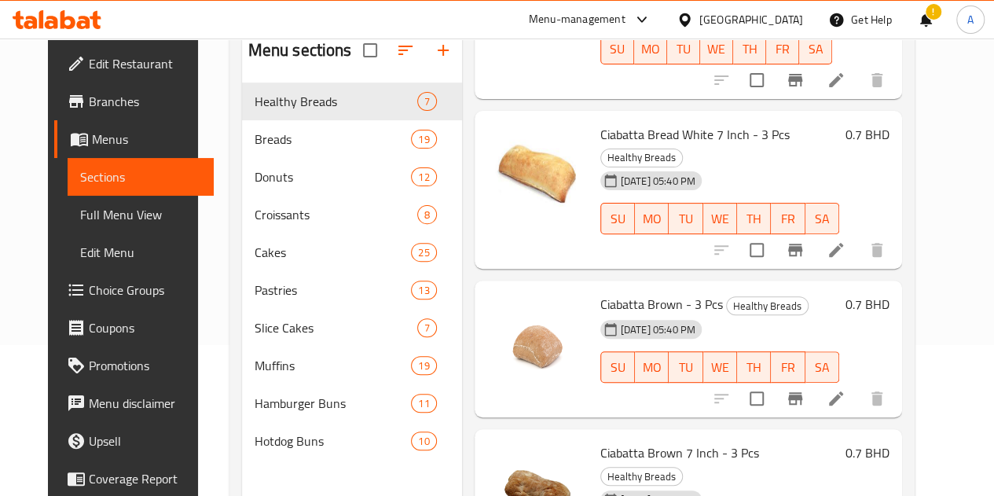
scroll to position [149, 0]
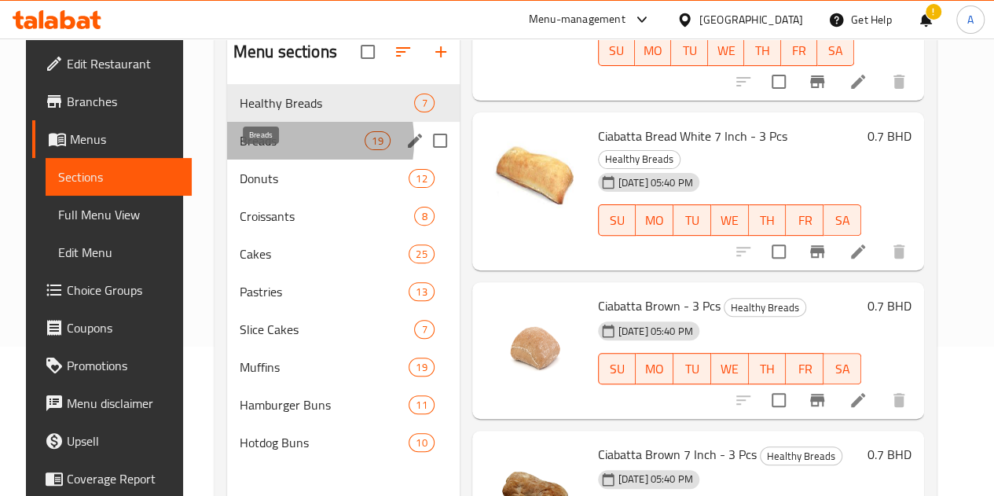
click at [270, 150] on span "Breads" at bounding box center [302, 140] width 125 height 19
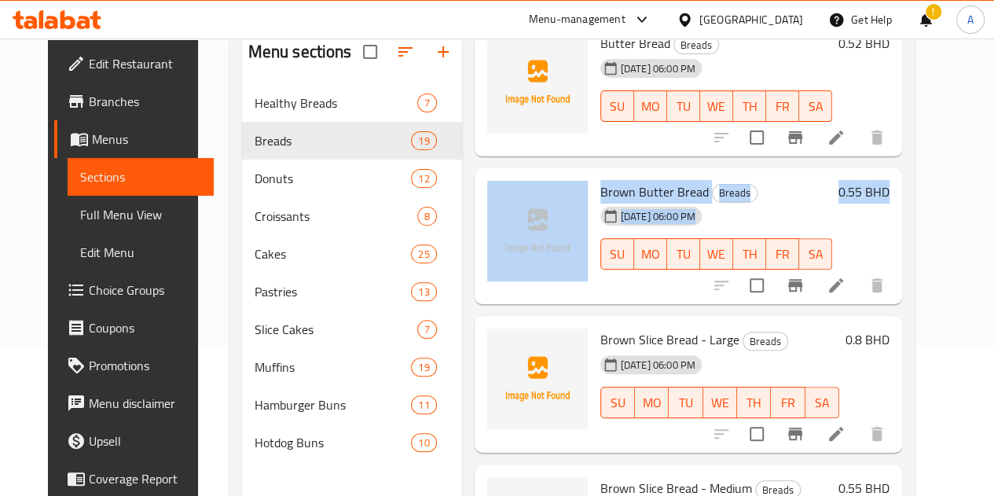
drag, startPoint x: 937, startPoint y: 195, endPoint x: 933, endPoint y: 133, distance: 62.1
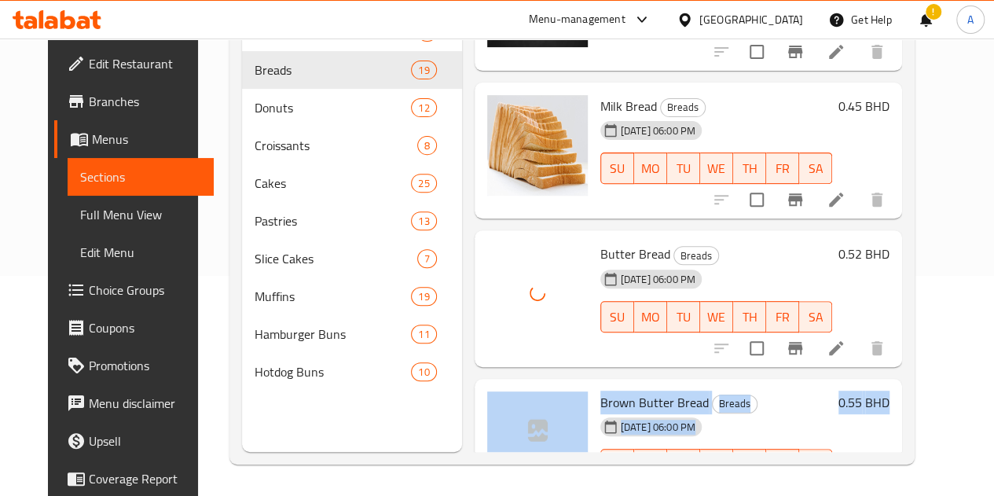
scroll to position [471, 0]
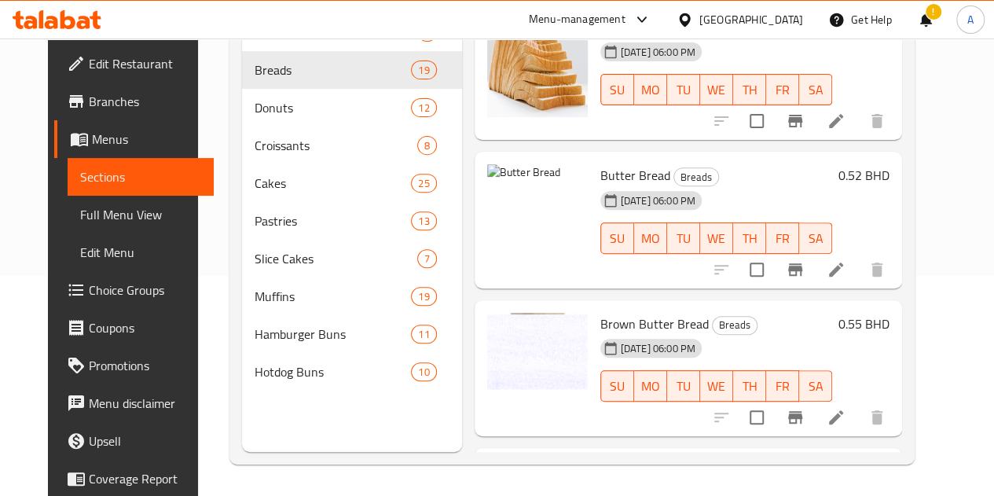
click at [753, 191] on div "[DATE] 06:00 PM SU MO TU WE TH FR SA" at bounding box center [716, 227] width 244 height 85
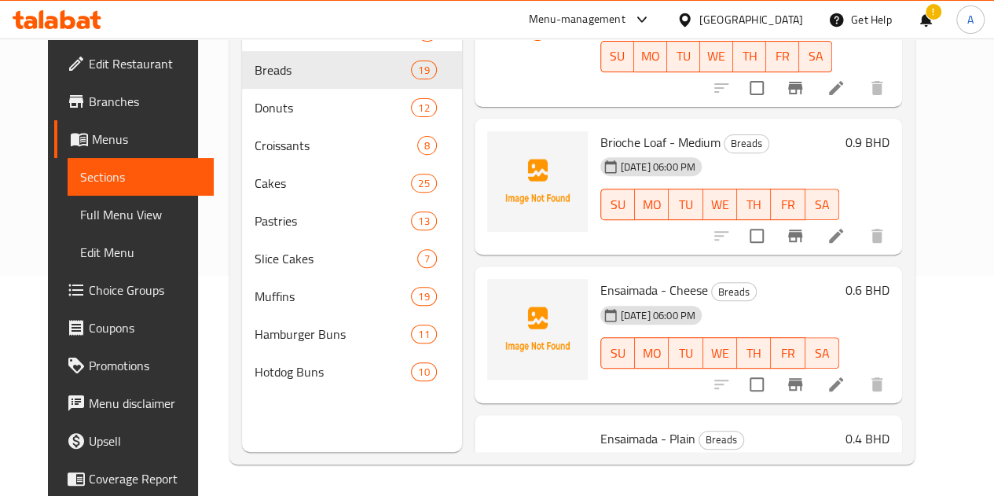
scroll to position [1100, 0]
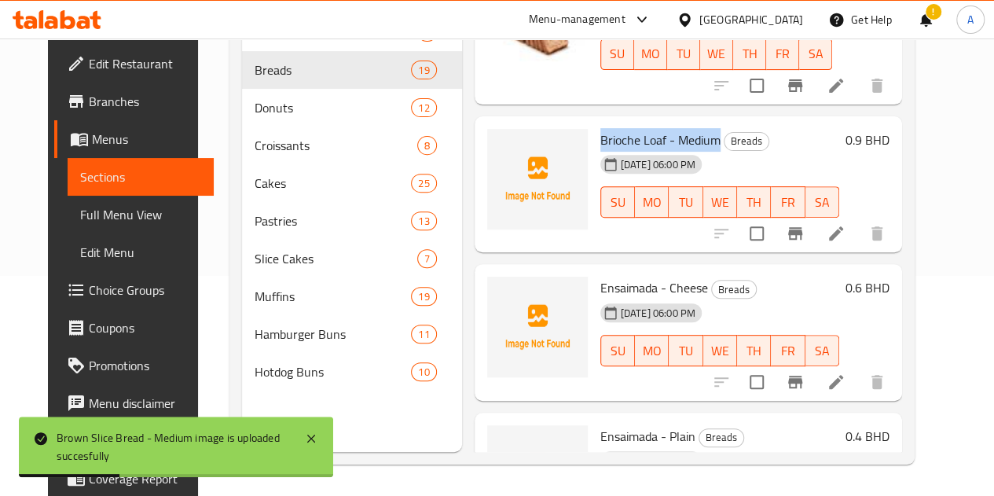
drag, startPoint x: 531, startPoint y: 137, endPoint x: 652, endPoint y: 130, distance: 121.2
click at [652, 130] on div "Brioche Loaf - Medium Breads [DATE] 06:00 PM SU MO TU WE TH FR SA" at bounding box center [719, 185] width 251 height 124
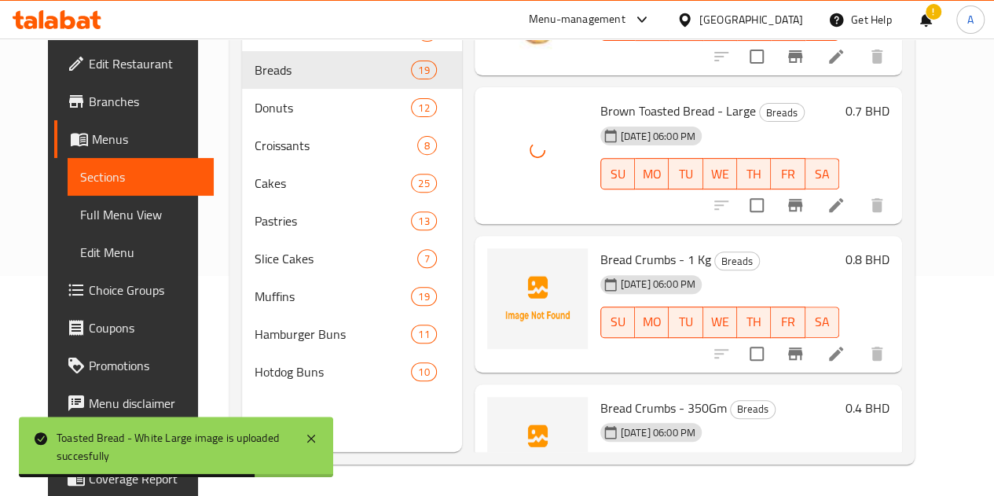
scroll to position [2357, 0]
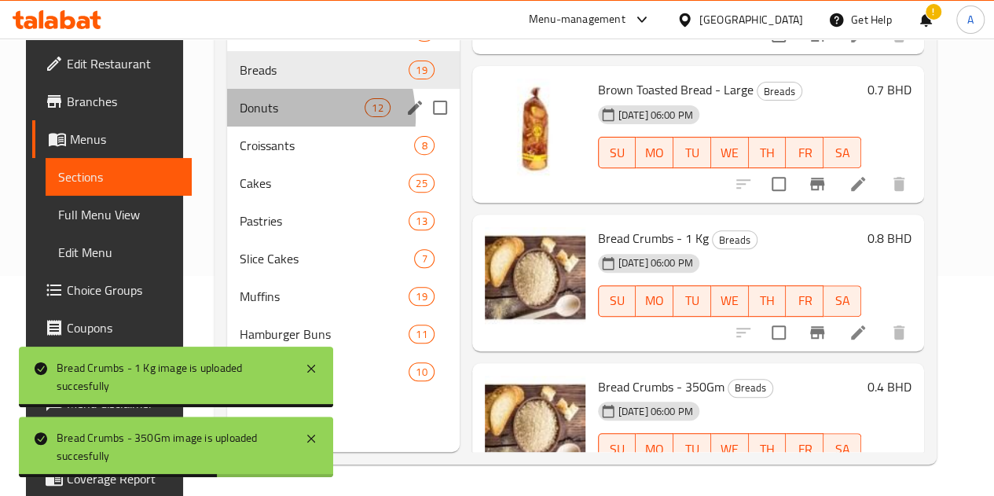
click at [266, 126] on div "Donuts 12" at bounding box center [343, 108] width 233 height 38
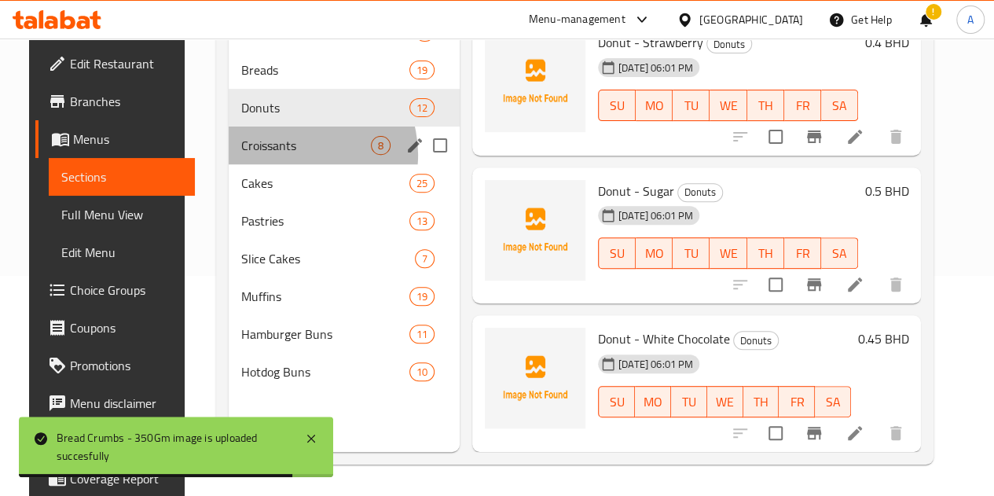
click at [278, 164] on div "Croissants 8" at bounding box center [344, 145] width 231 height 38
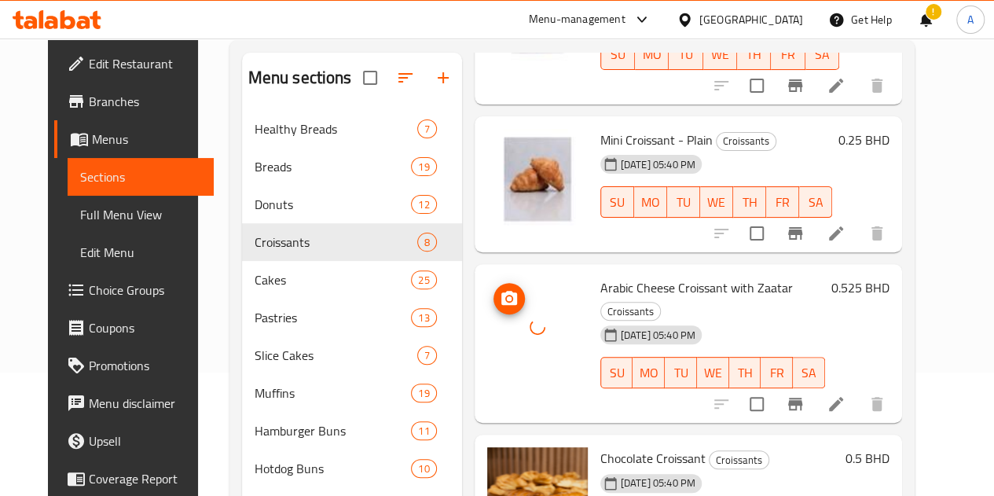
scroll to position [220, 0]
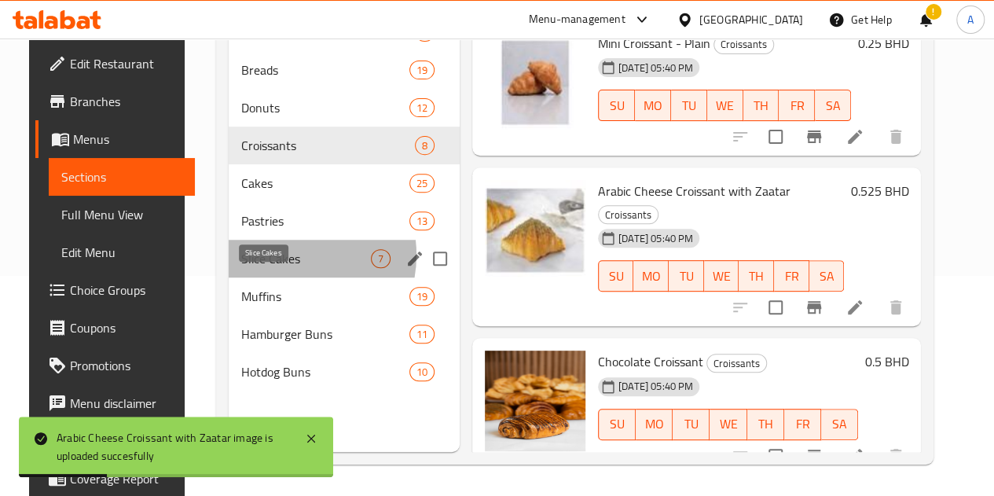
click at [269, 268] on span "Slice Cakes" at bounding box center [306, 258] width 130 height 19
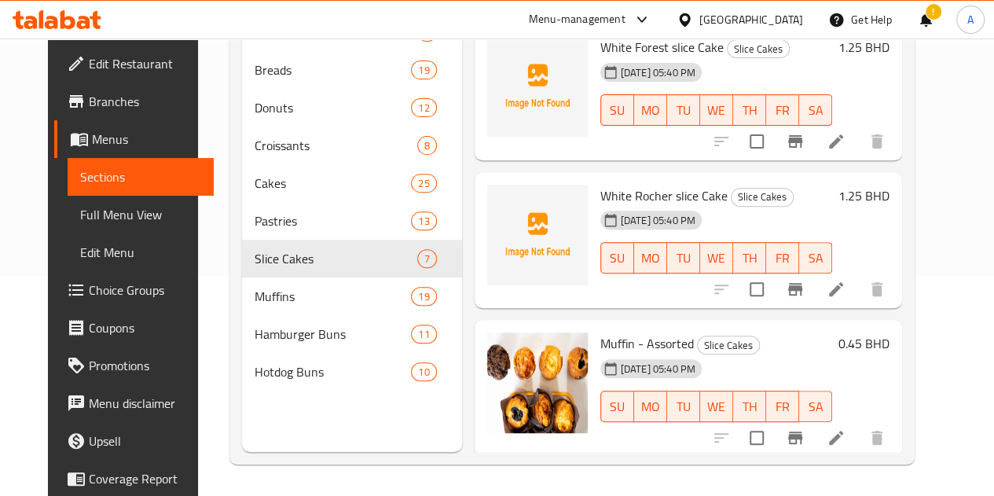
scroll to position [603, 0]
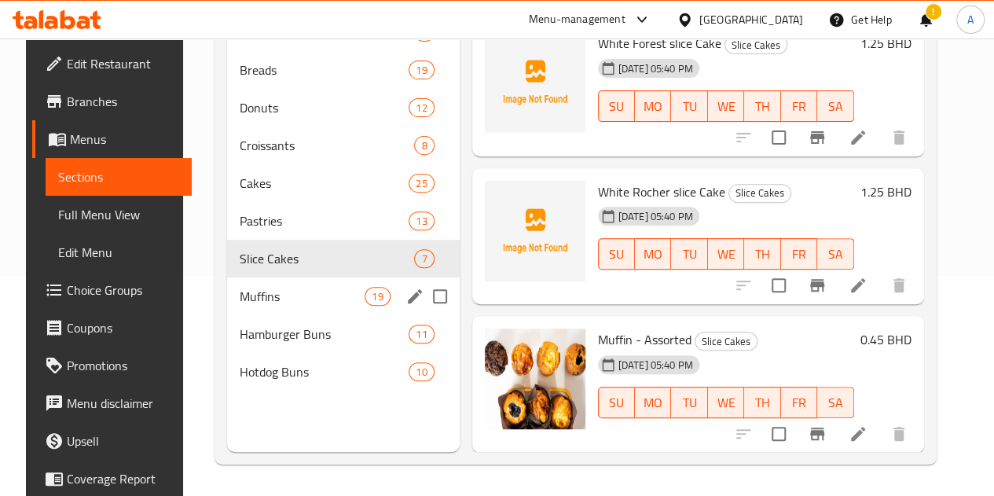
click at [228, 315] on div "Muffins 19" at bounding box center [343, 296] width 233 height 38
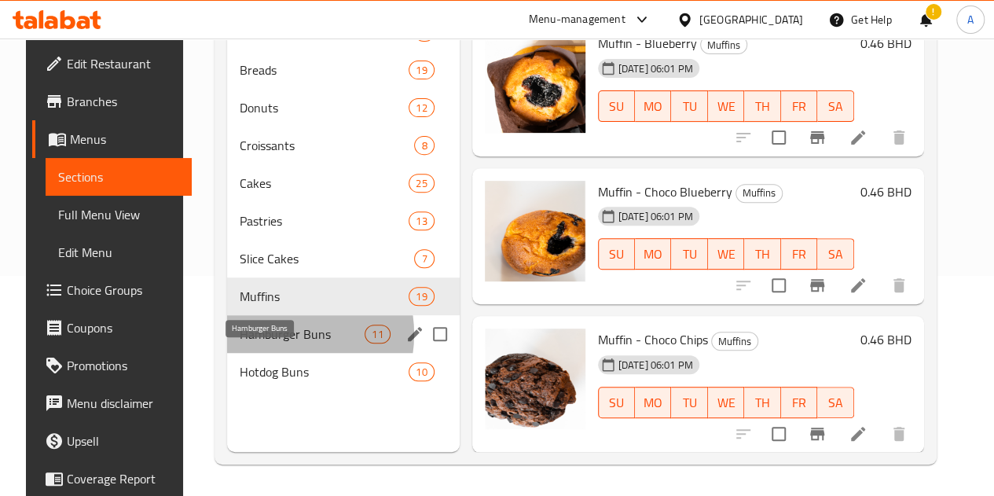
click at [262, 343] on span "Hamburger Buns" at bounding box center [302, 333] width 125 height 19
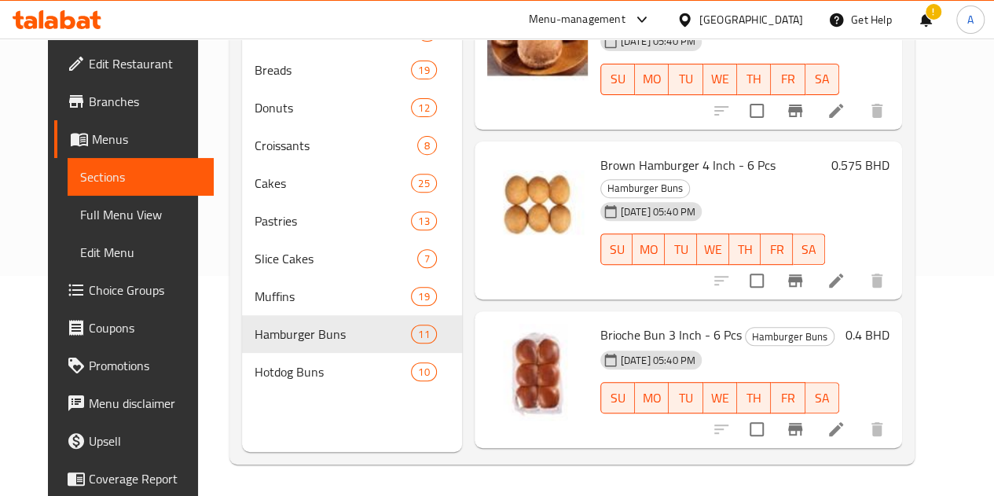
scroll to position [1197, 0]
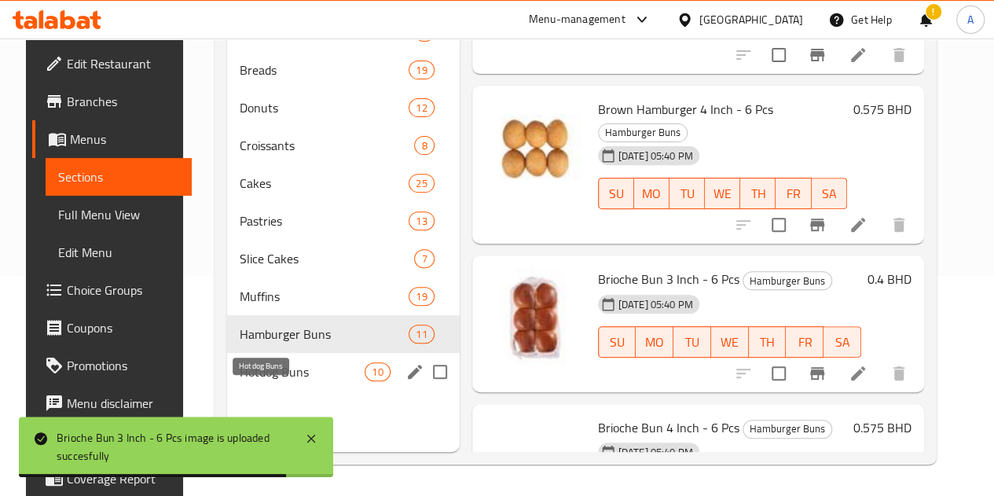
click at [298, 381] on span "Hotdog Buns" at bounding box center [302, 371] width 125 height 19
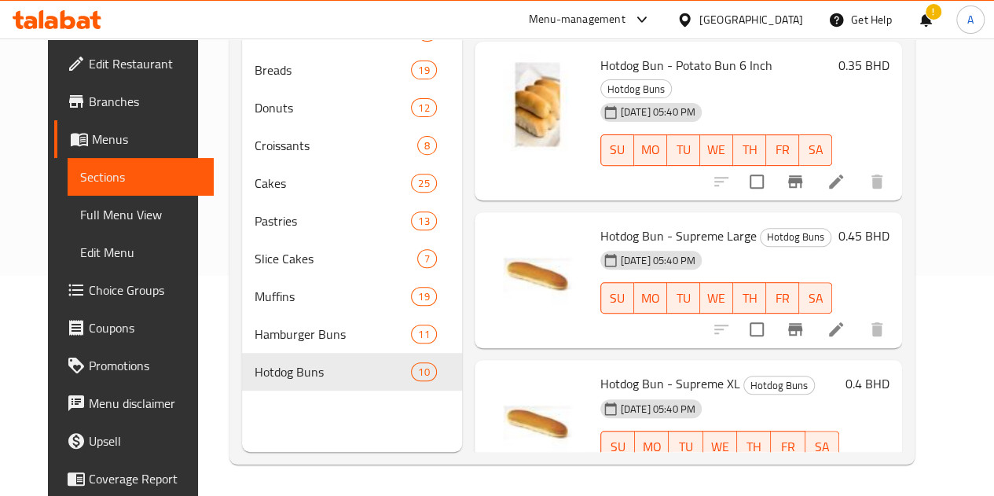
scroll to position [1047, 0]
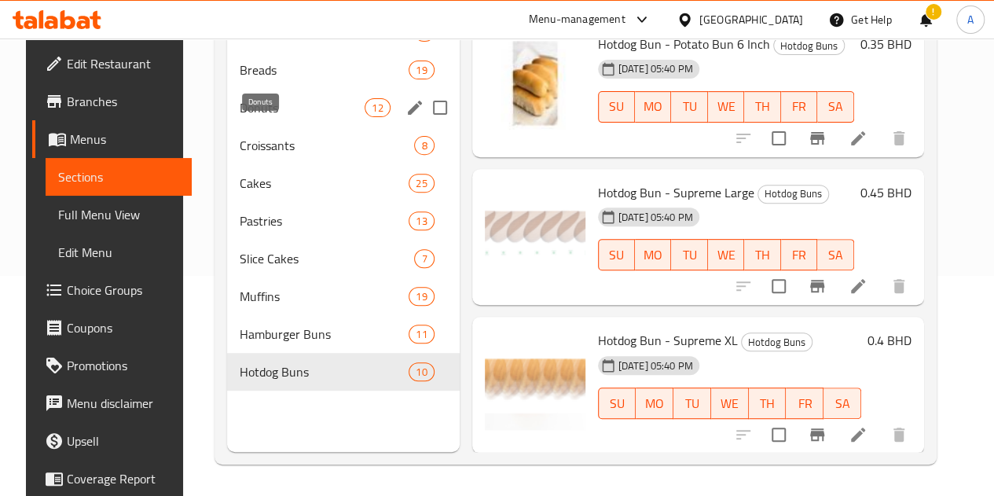
click at [255, 117] on span "Donuts" at bounding box center [302, 107] width 125 height 19
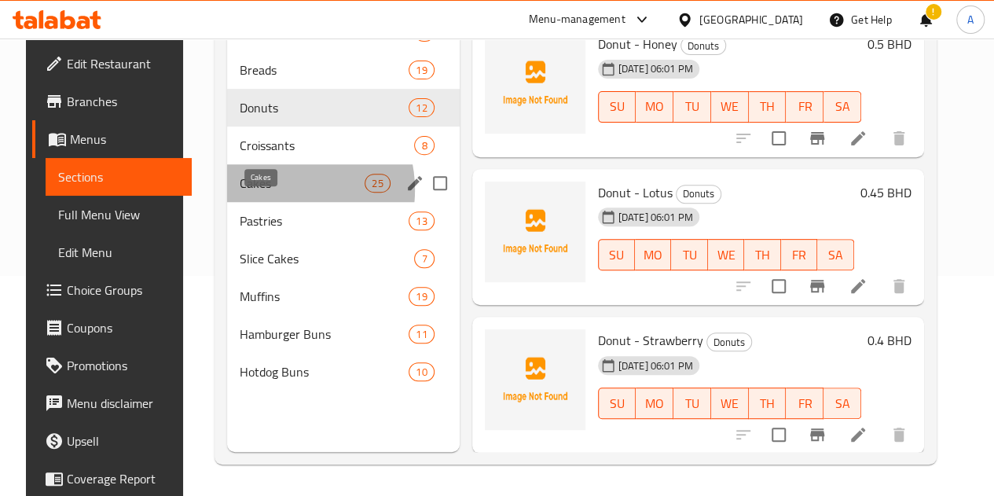
click at [262, 192] on span "Cakes" at bounding box center [302, 183] width 125 height 19
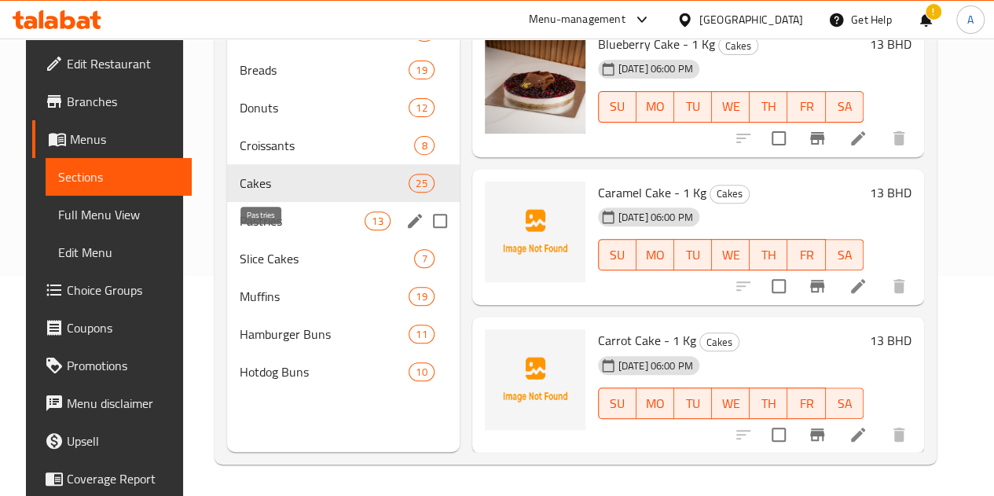
click at [258, 230] on span "Pastries" at bounding box center [302, 220] width 125 height 19
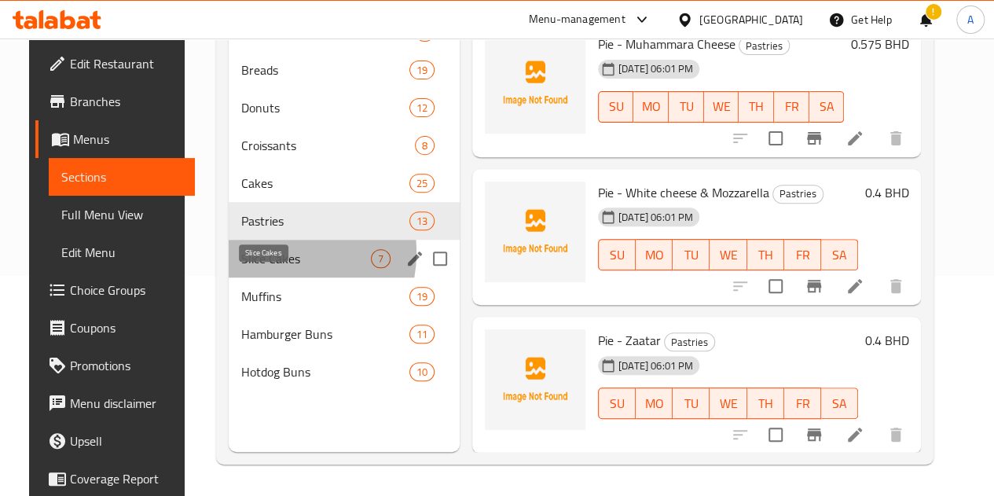
click at [252, 268] on span "Slice Cakes" at bounding box center [306, 258] width 130 height 19
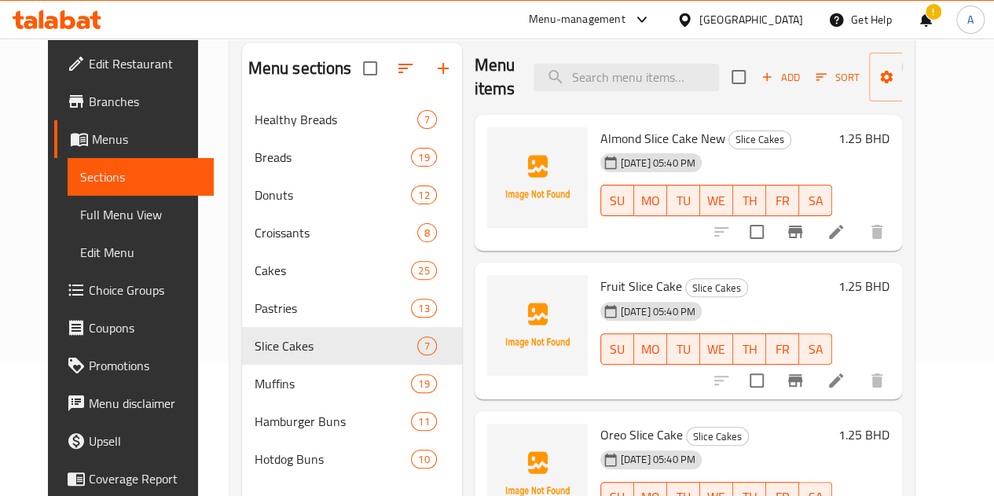
scroll to position [134, 0]
